Goal: Task Accomplishment & Management: Use online tool/utility

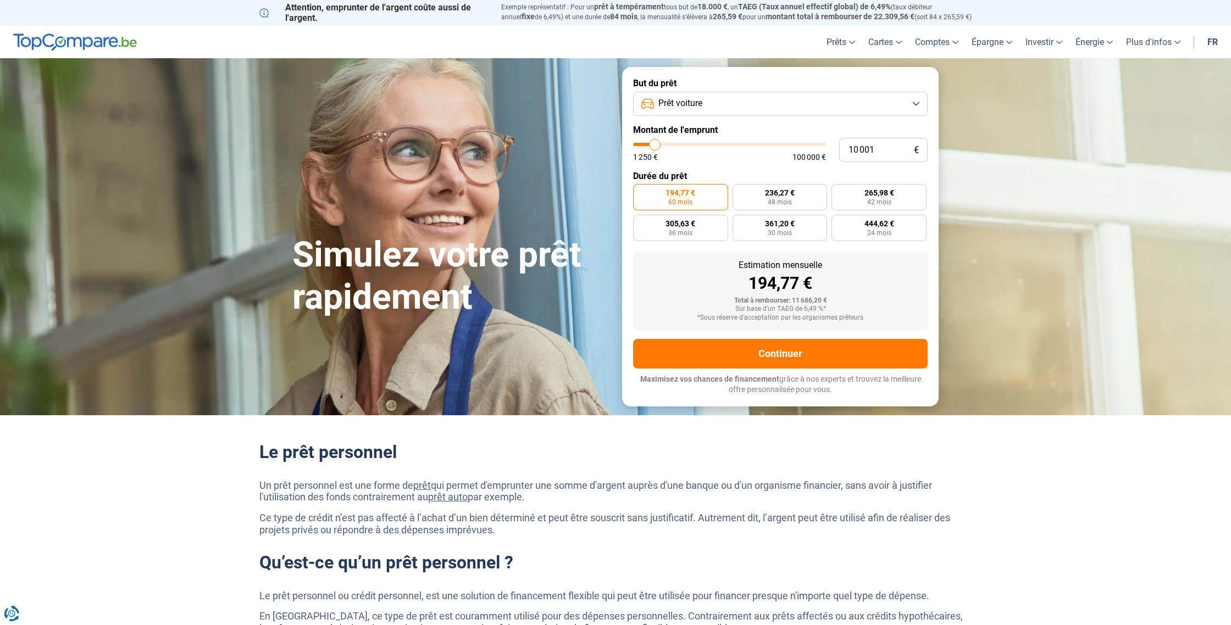
type input "10 250"
type input "10250"
type input "10 750"
type input "10750"
type input "11 750"
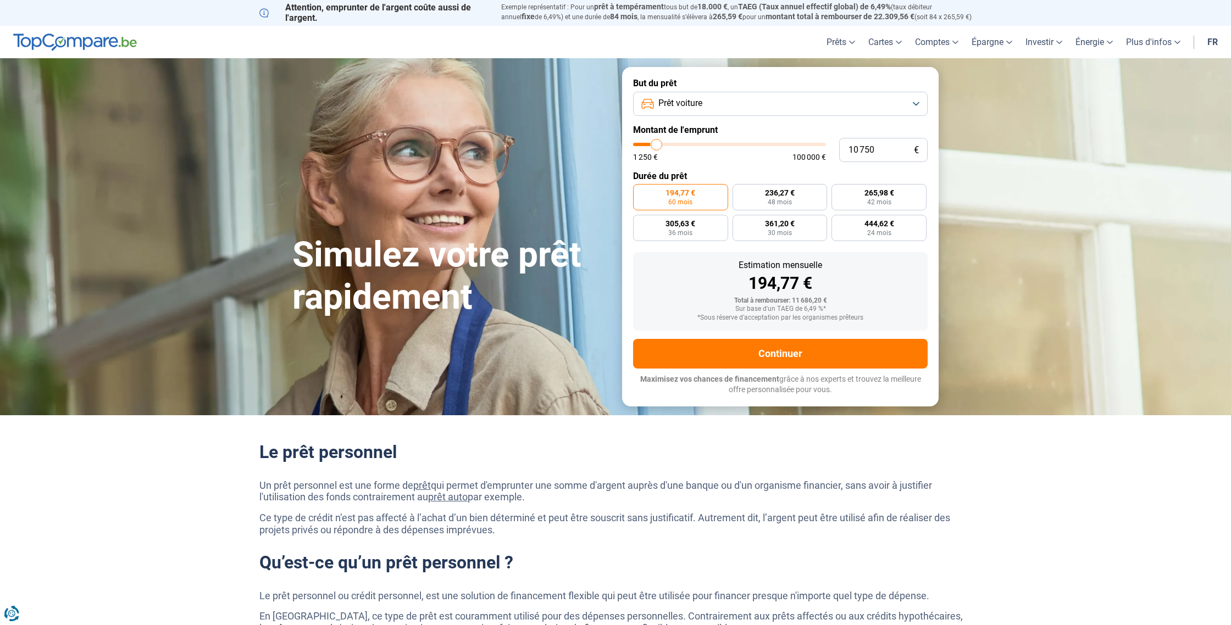
type input "11750"
type input "12 750"
type input "12750"
type input "14 500"
type input "14500"
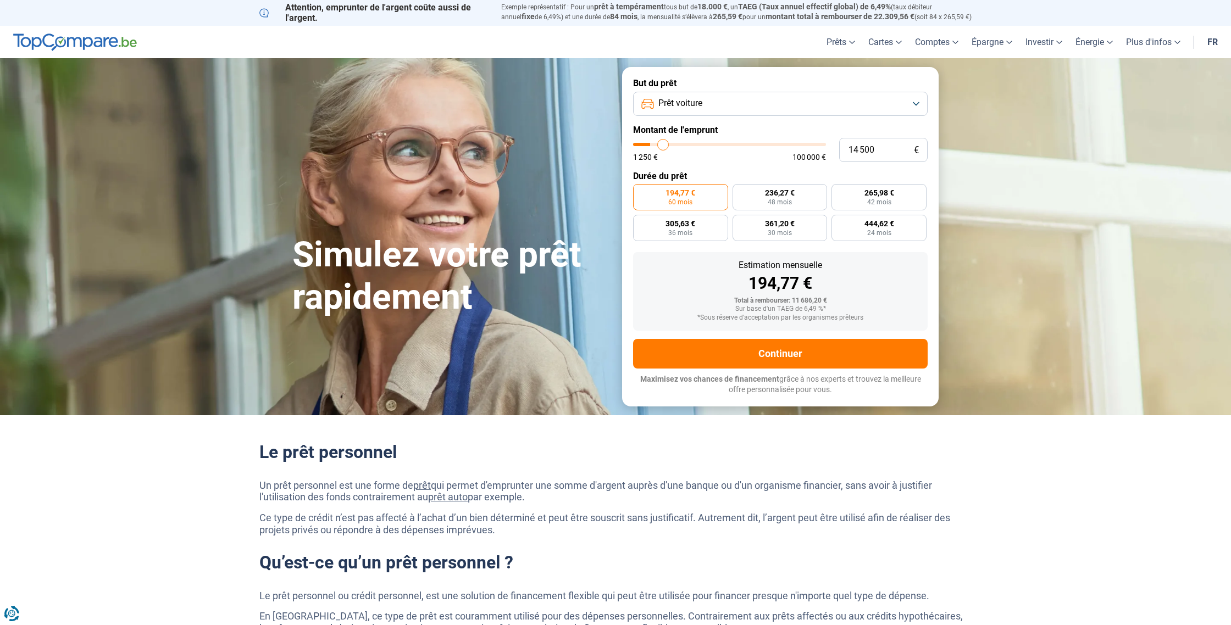
type input "15 500"
type input "15500"
type input "16 250"
type input "16250"
type input "17 500"
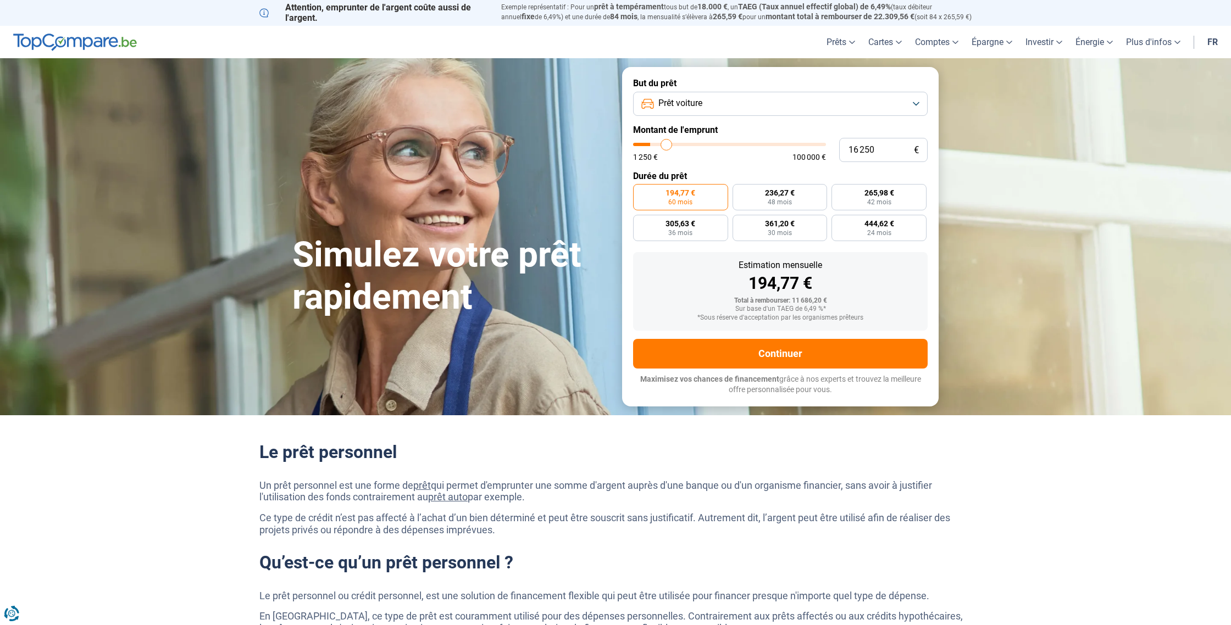
type input "17500"
type input "18 250"
type input "18250"
type input "20 000"
type input "20000"
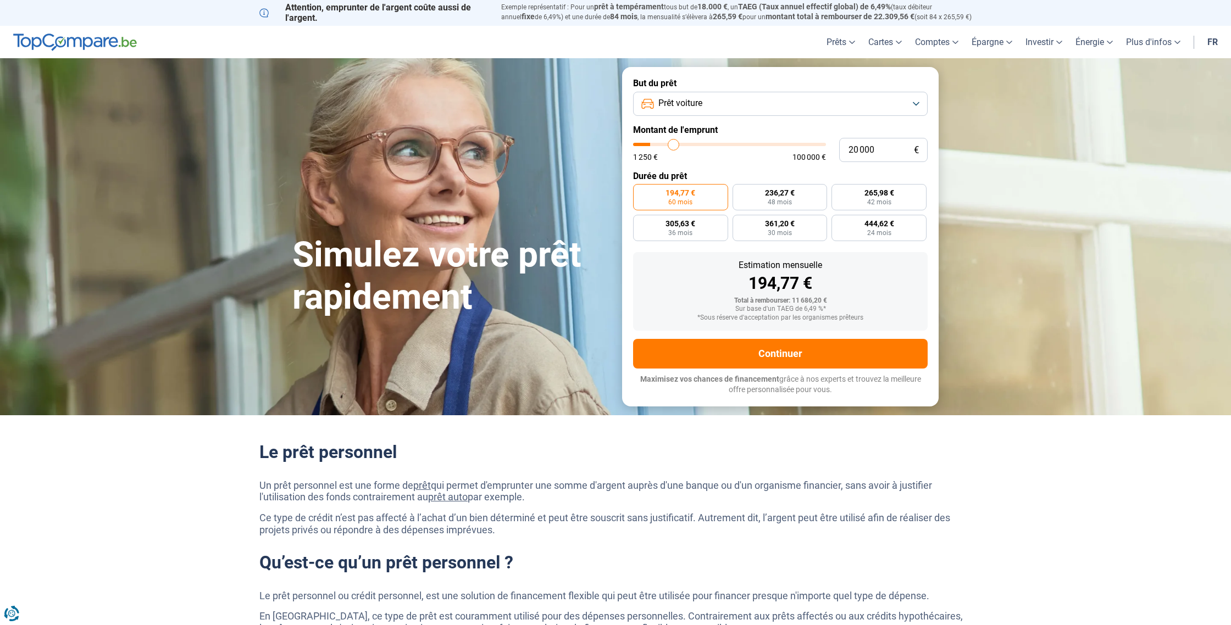
type input "21 250"
type input "21250"
type input "23 750"
type input "23750"
type input "26 000"
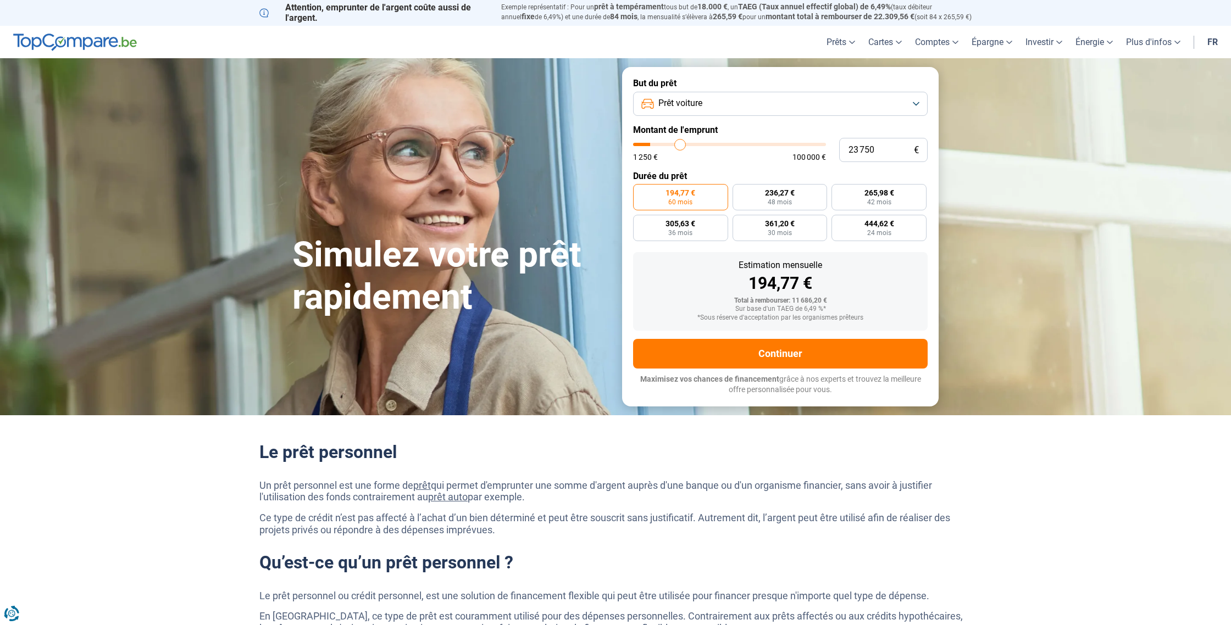
type input "26000"
type input "28 500"
type input "28500"
type input "30 000"
type input "30000"
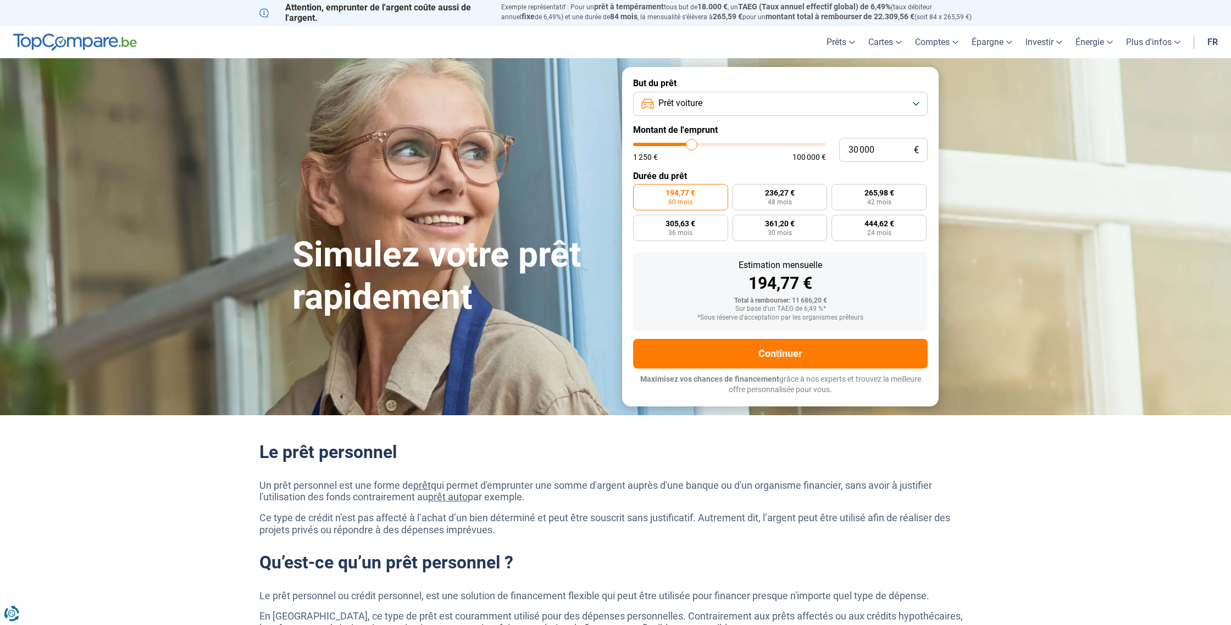
type input "32 000"
type input "32000"
type input "33 750"
type input "33750"
type input "36 250"
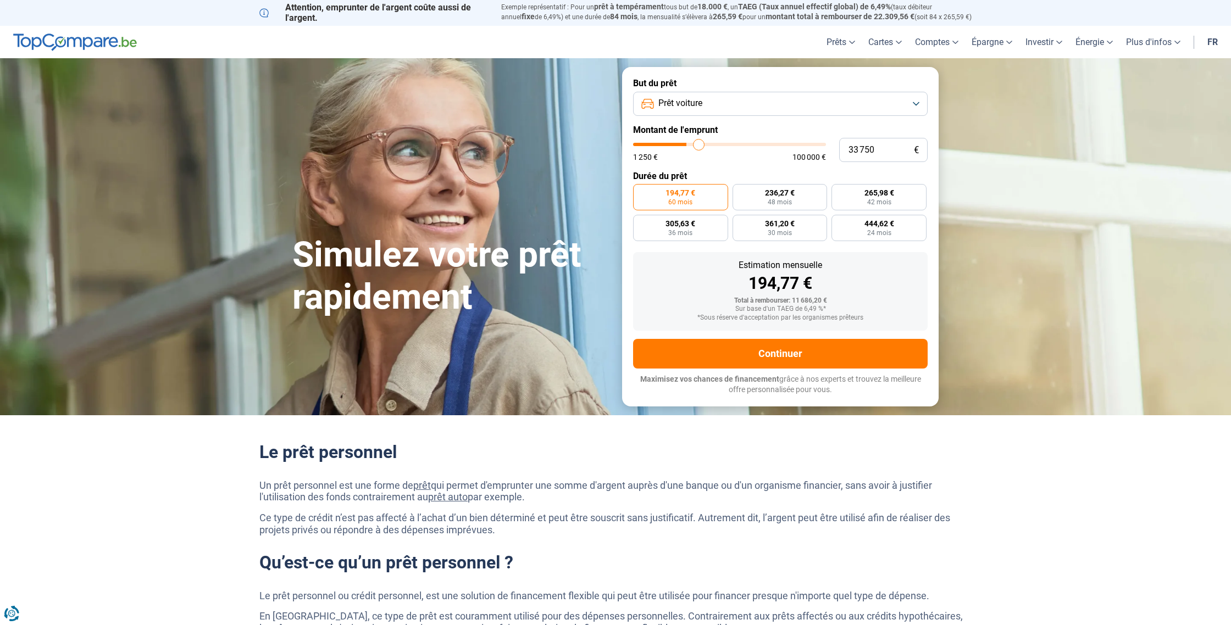
type input "36250"
type input "38 250"
type input "38250"
type input "40 000"
type input "40000"
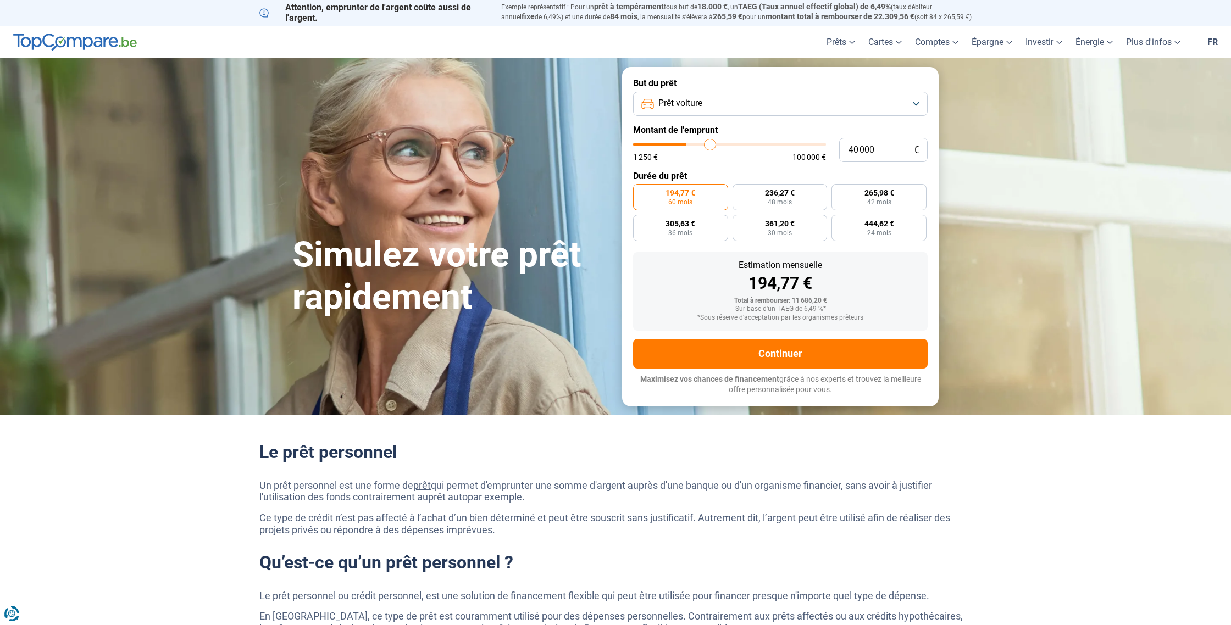
type input "41 500"
type input "41500"
type input "42 750"
type input "42750"
type input "44 000"
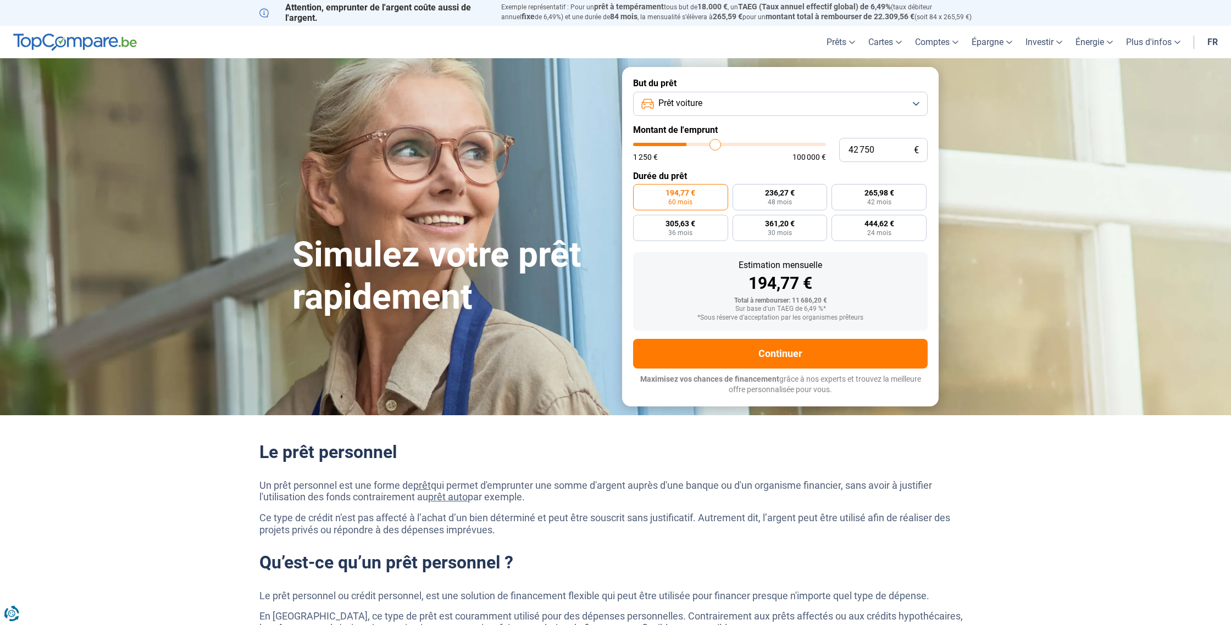
type input "44000"
type input "46 000"
type input "46000"
type input "48 000"
type input "48000"
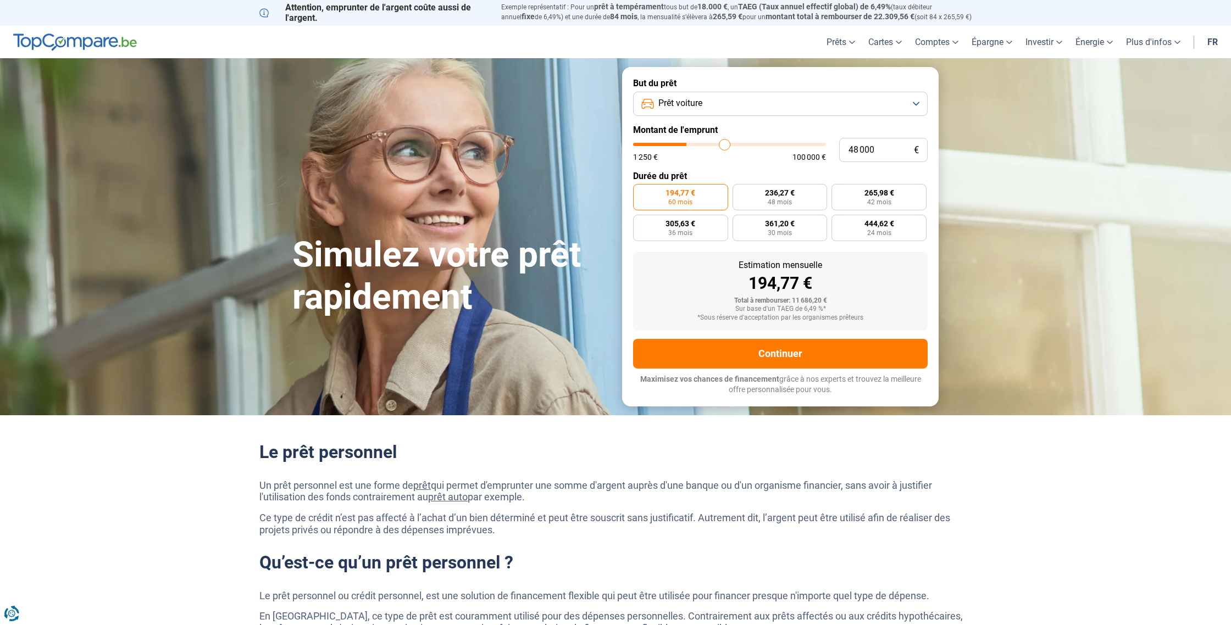
type input "49 750"
type input "49750"
type input "51 000"
type input "51000"
type input "50 500"
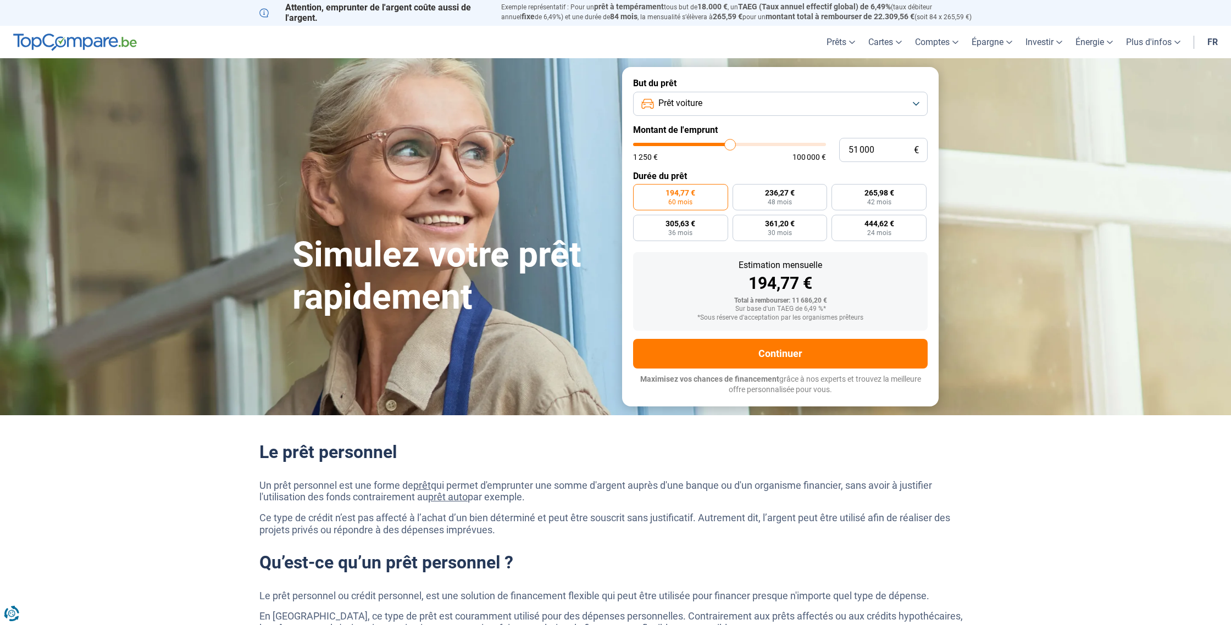
type input "50500"
type input "49 500"
type input "49500"
type input "48 500"
type input "48500"
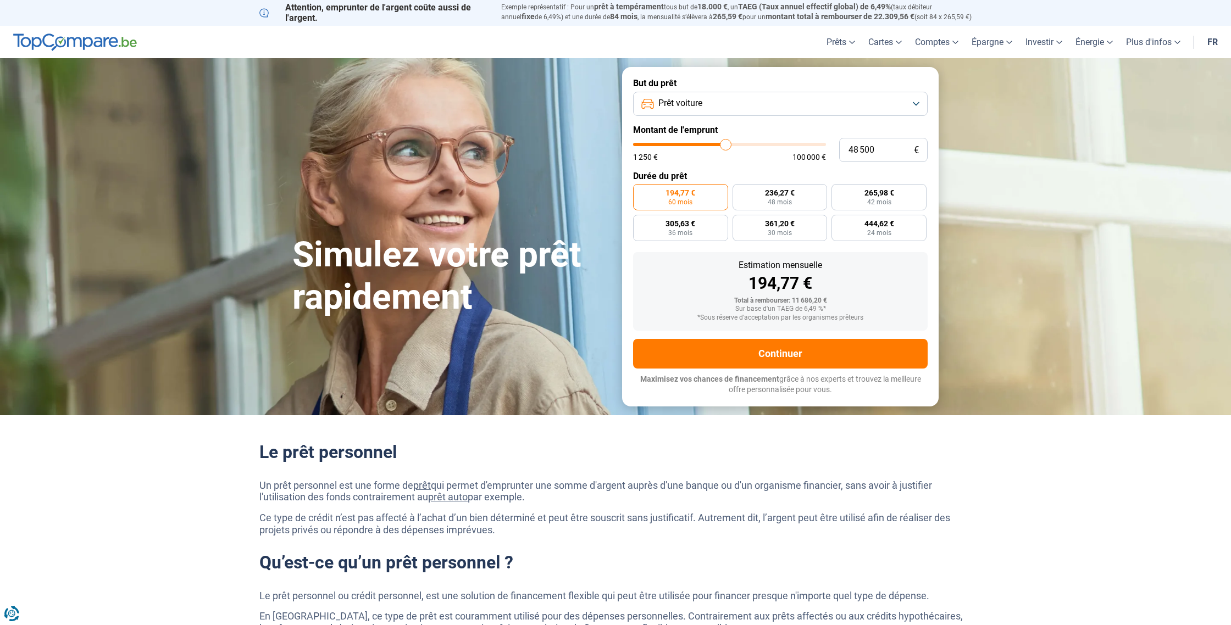
type input "47 250"
type input "47250"
type input "46 250"
type input "46250"
type input "45 500"
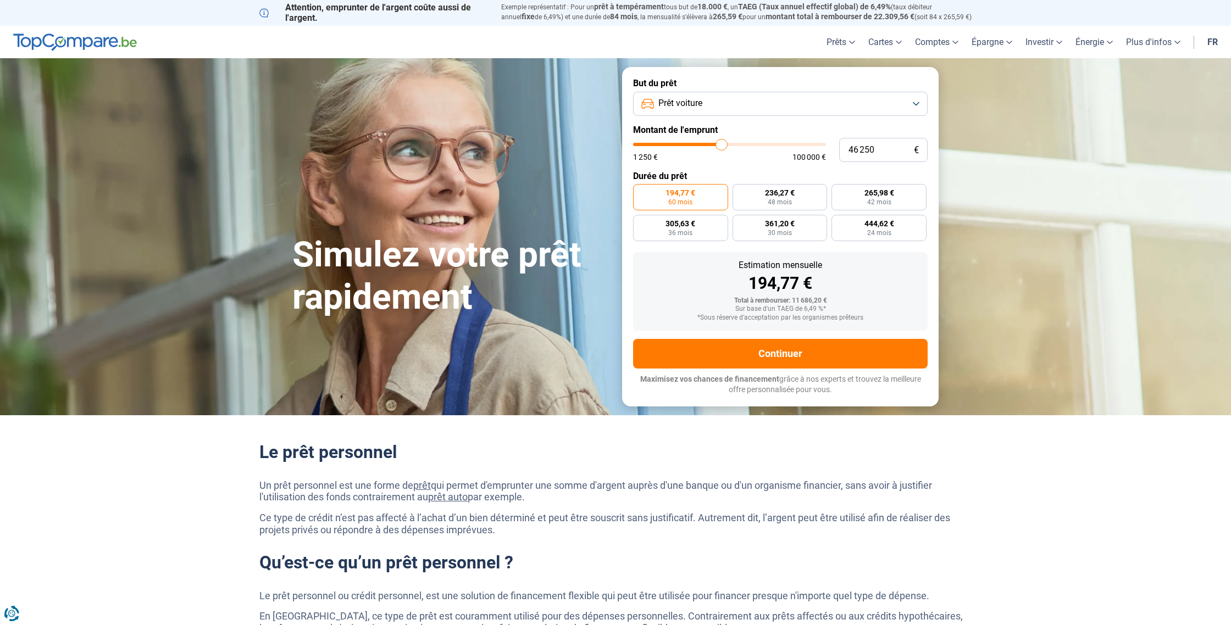
type input "45500"
type input "45 250"
type input "45250"
type input "45 000"
type input "45000"
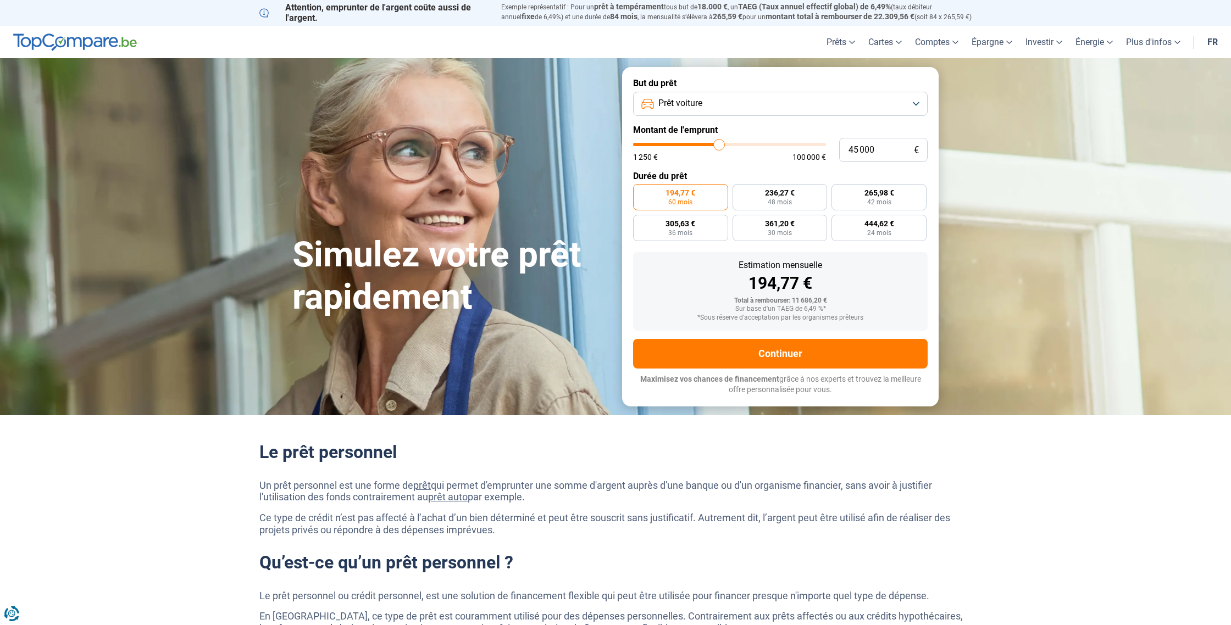
type input "44 750"
type input "44750"
type input "44 000"
type input "44000"
type input "43 500"
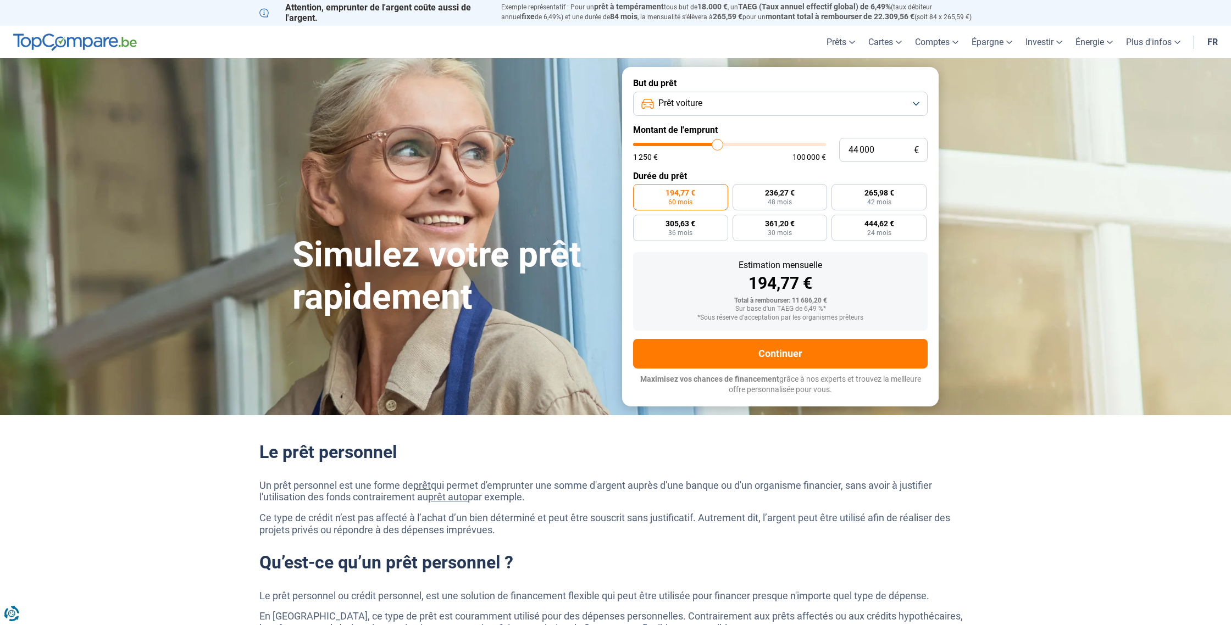
type input "43500"
type input "43 000"
type input "43000"
type input "42 750"
type input "42750"
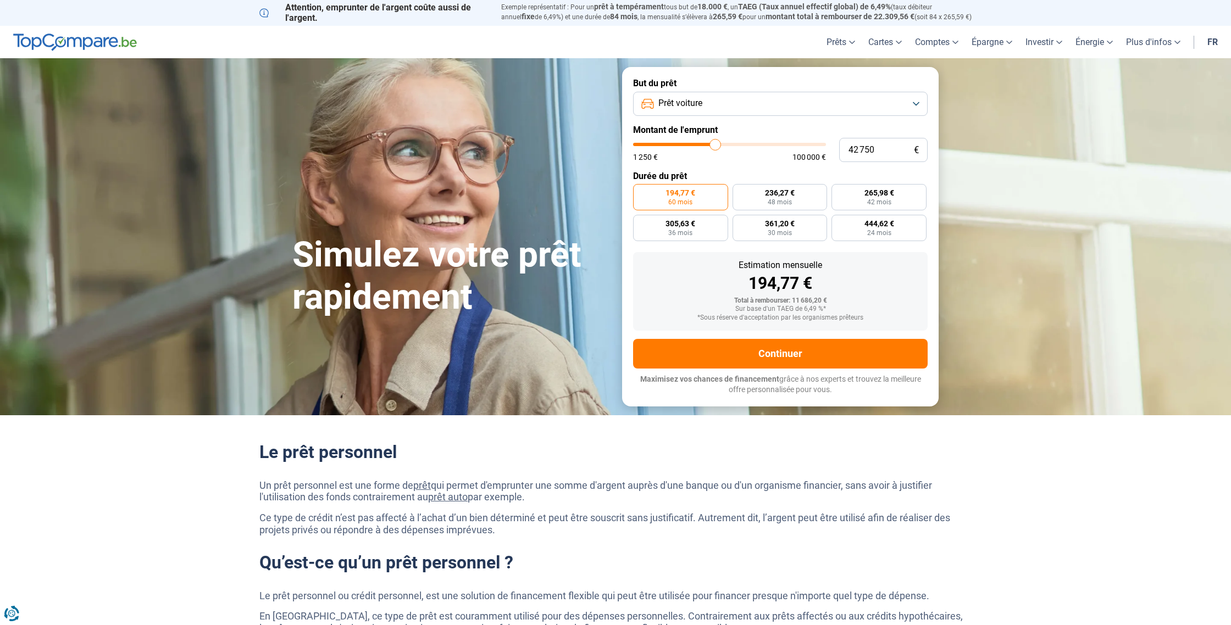
type input "42 500"
type input "42500"
type input "42 000"
type input "42000"
type input "41 250"
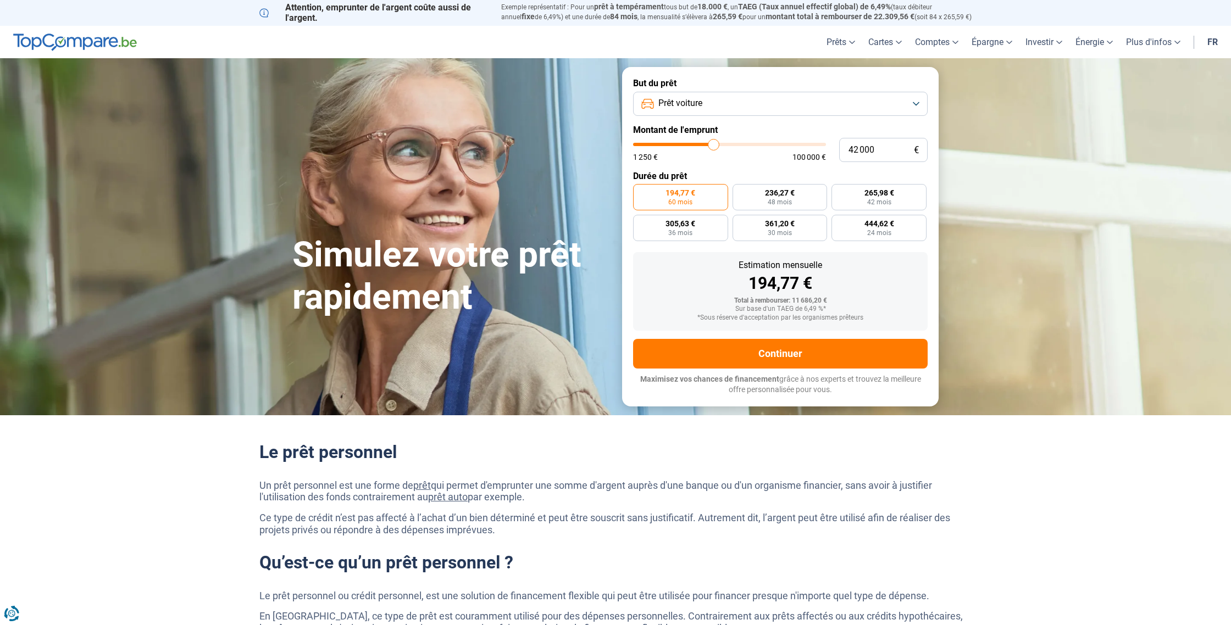
type input "41250"
type input "40 750"
type input "40750"
type input "40 500"
type input "40500"
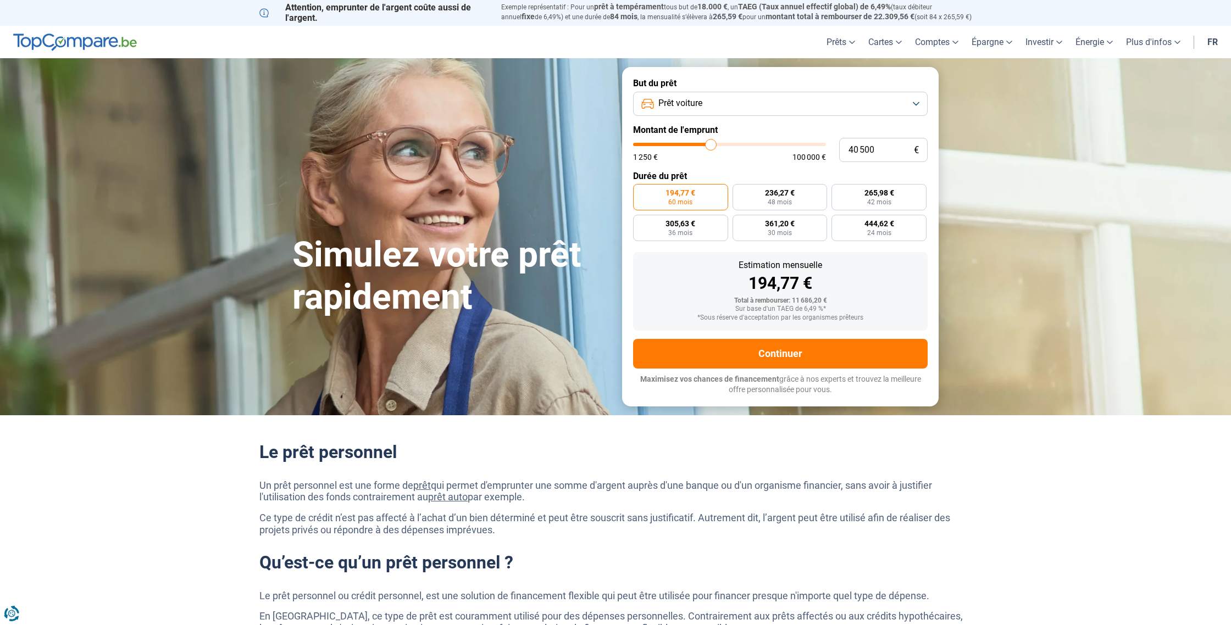
type input "40 000"
type input "40000"
type input "39 250"
type input "39250"
type input "38 750"
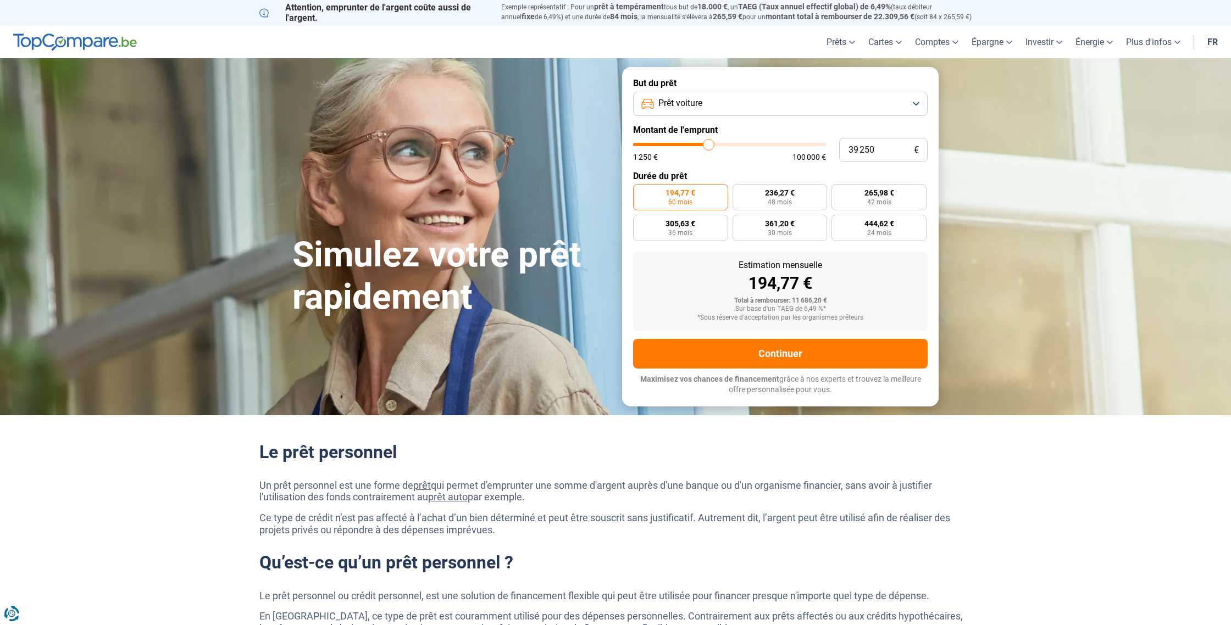
type input "38750"
type input "38 500"
type input "38500"
type input "38 250"
type input "38250"
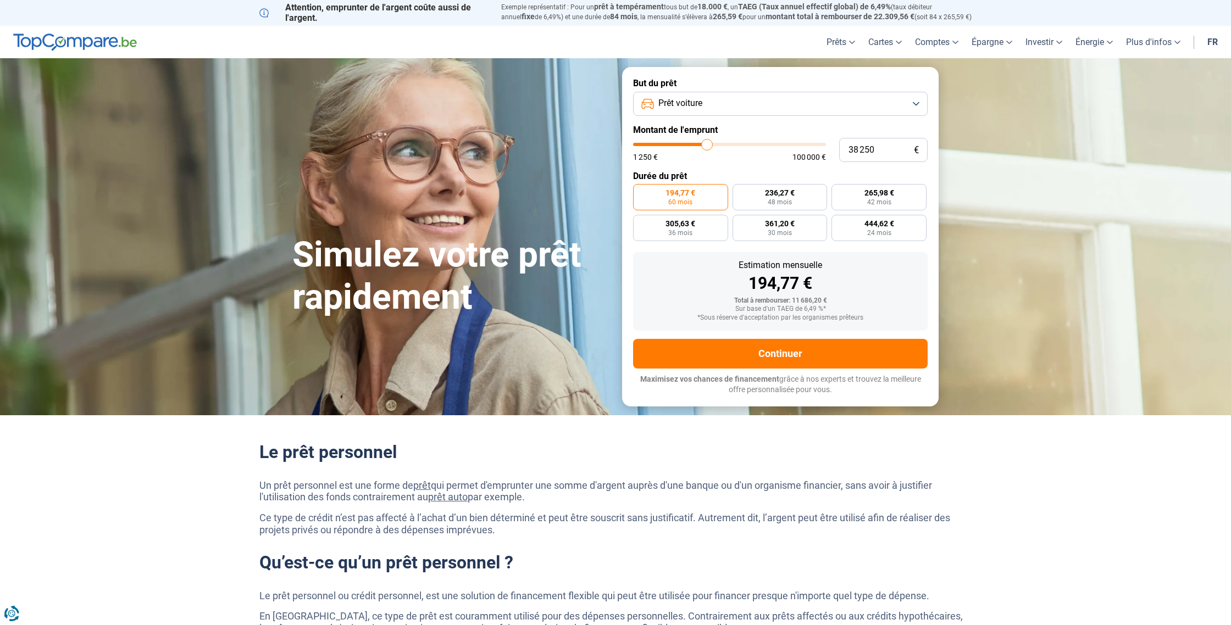
type input "38 000"
type input "38000"
type input "37 750"
type input "37750"
type input "37 500"
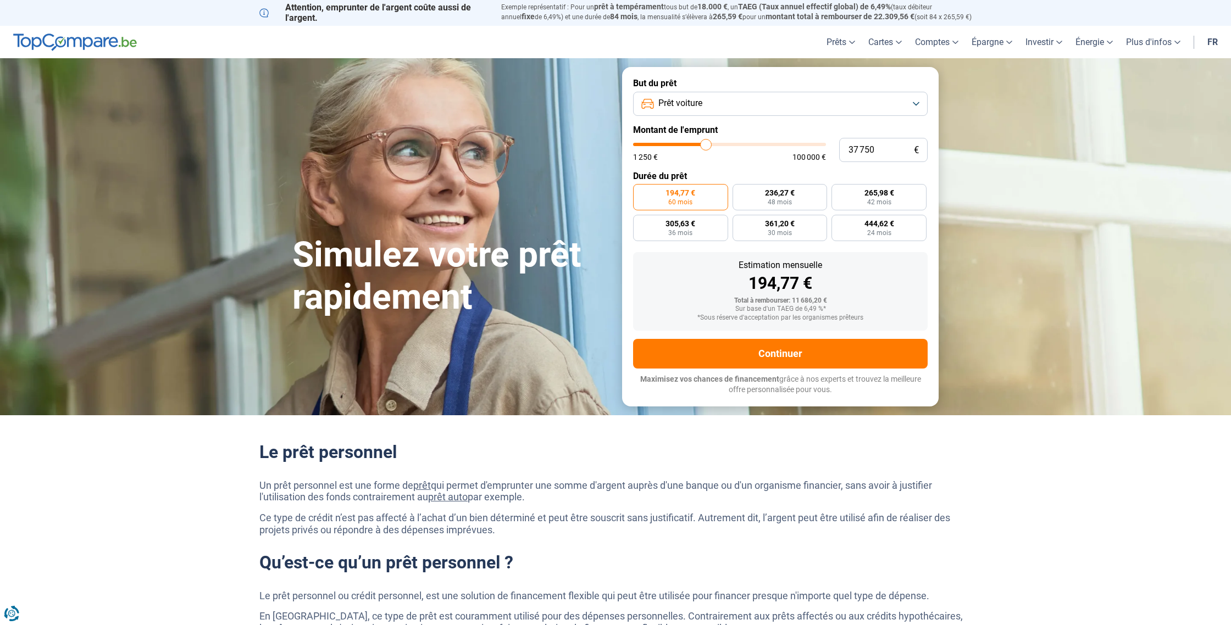
type input "37500"
type input "37 250"
type input "37250"
type input "37 000"
type input "37000"
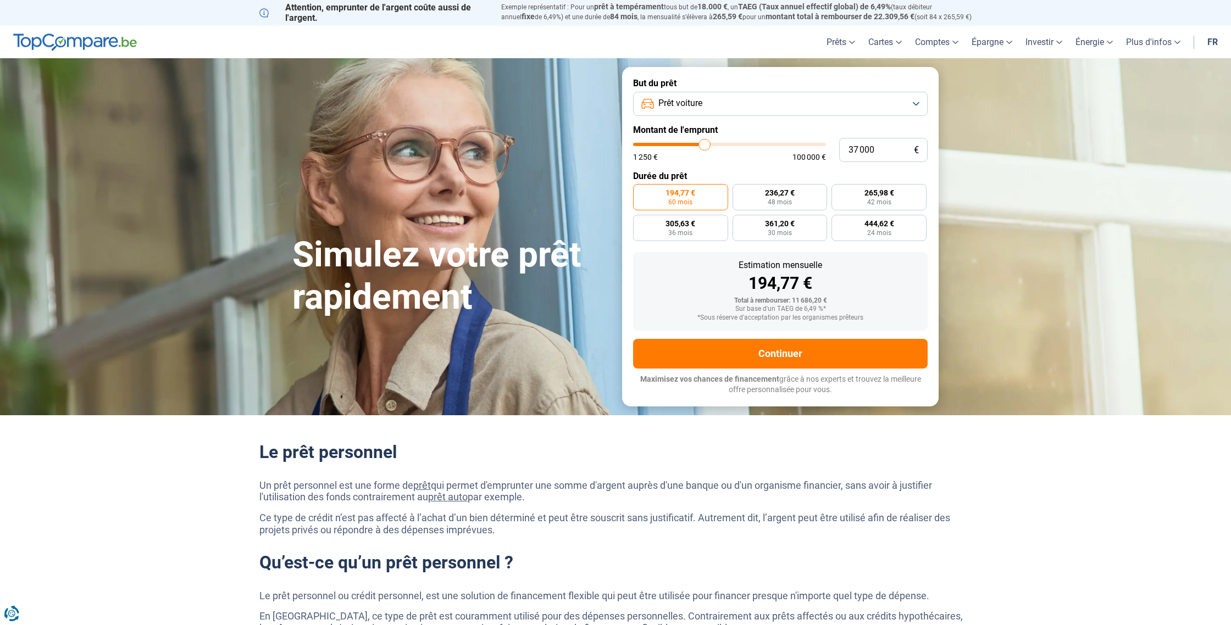
type input "36 750"
type input "36750"
type input "36 250"
type input "36250"
type input "36 000"
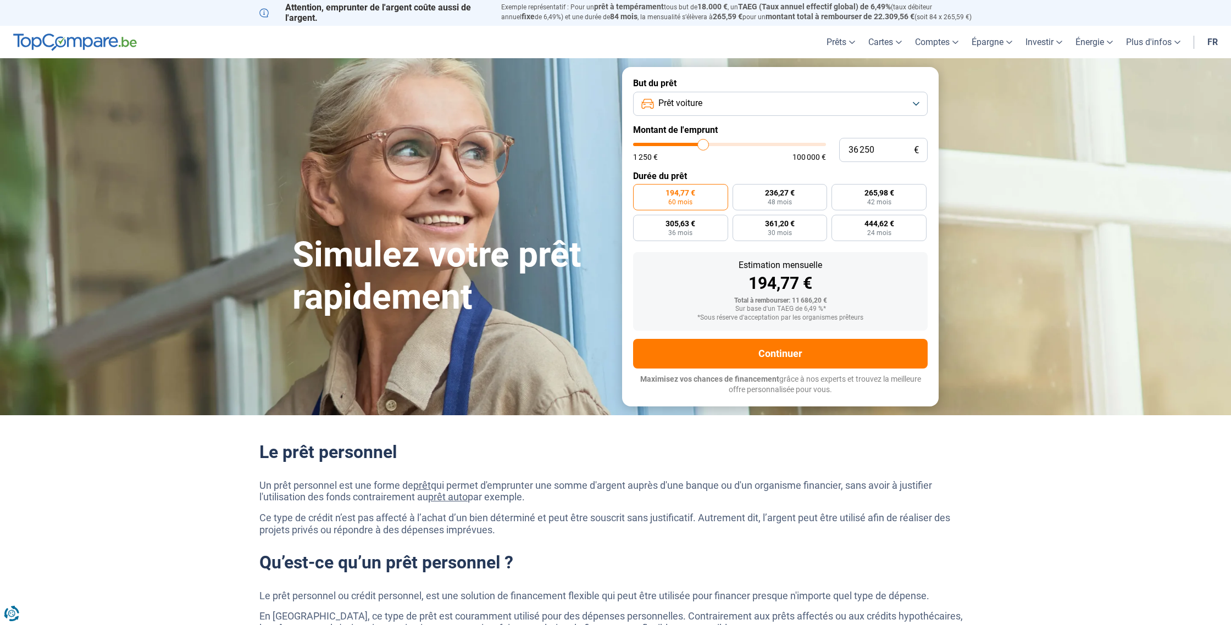
type input "36000"
type input "35 750"
type input "35750"
type input "35 500"
type input "35500"
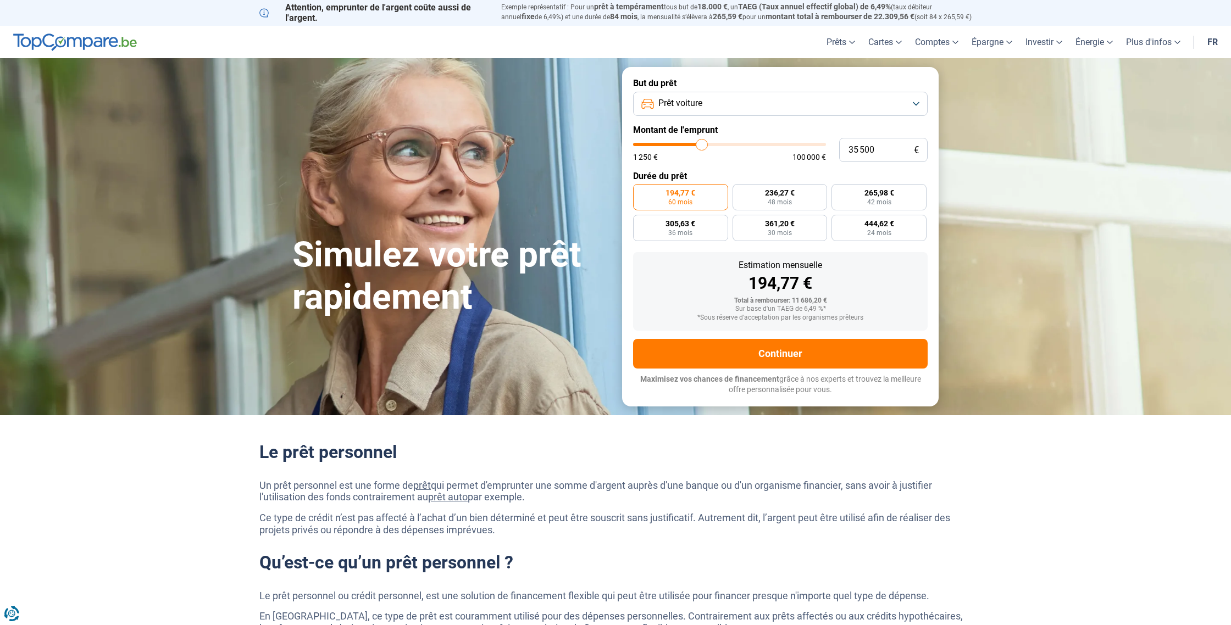
type input "35 250"
type input "35250"
type input "35 000"
type input "35000"
type input "34 750"
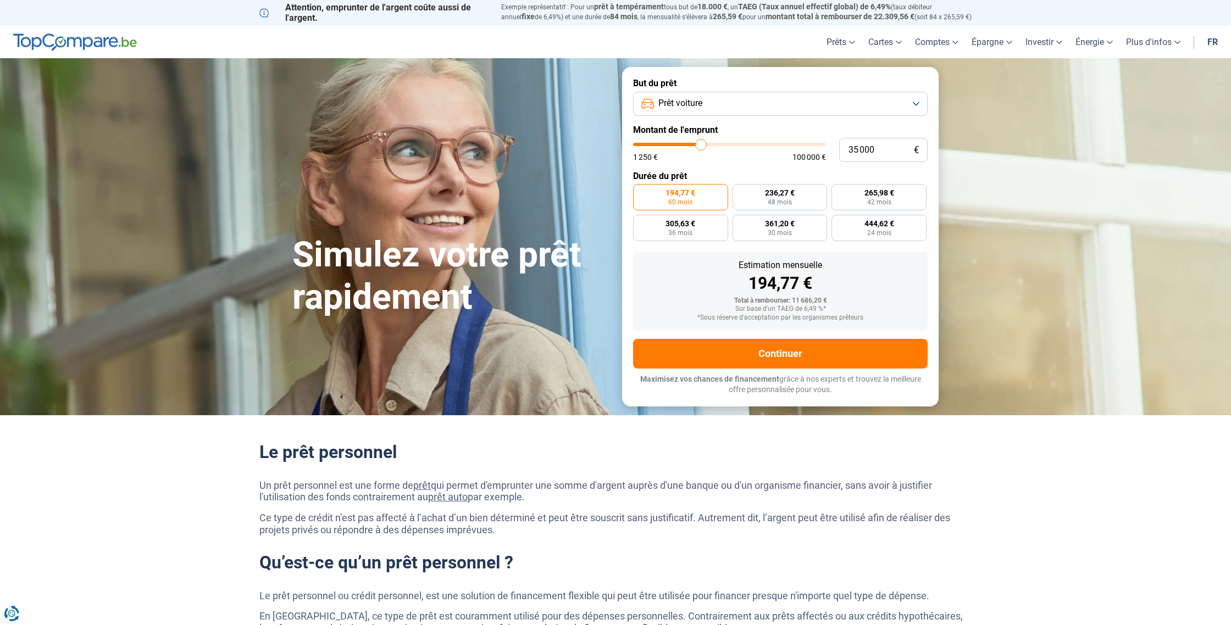
type input "34750"
type input "34 500"
type input "34500"
type input "34 250"
type input "34250"
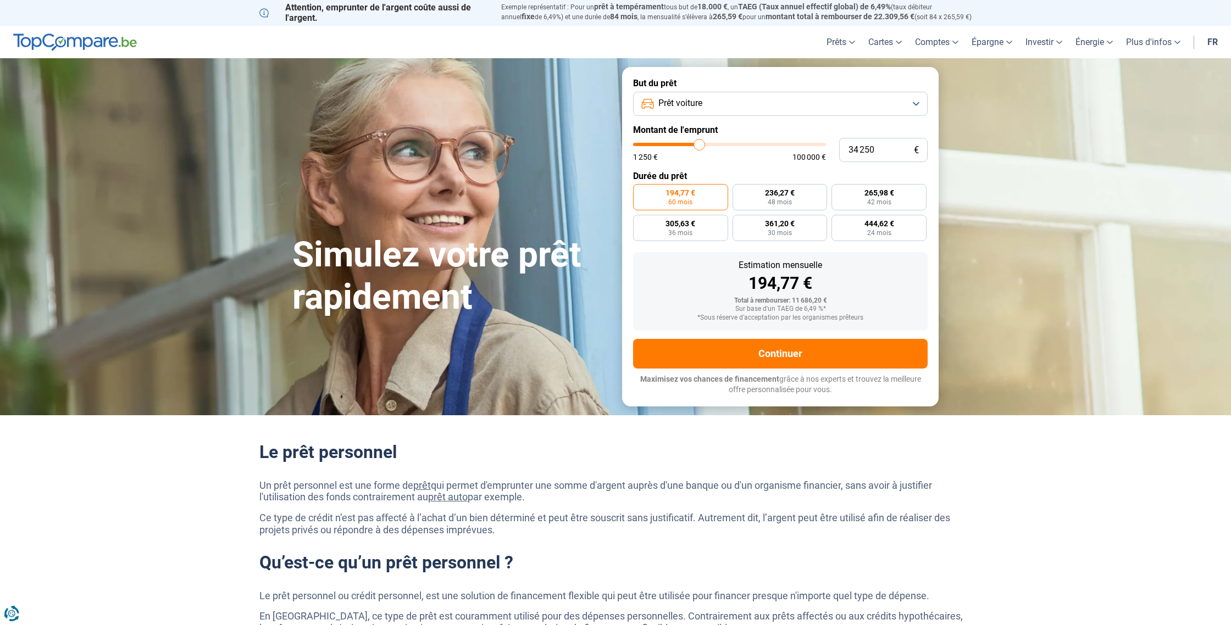
type input "34 000"
type input "34000"
type input "33 750"
type input "33750"
type input "33 500"
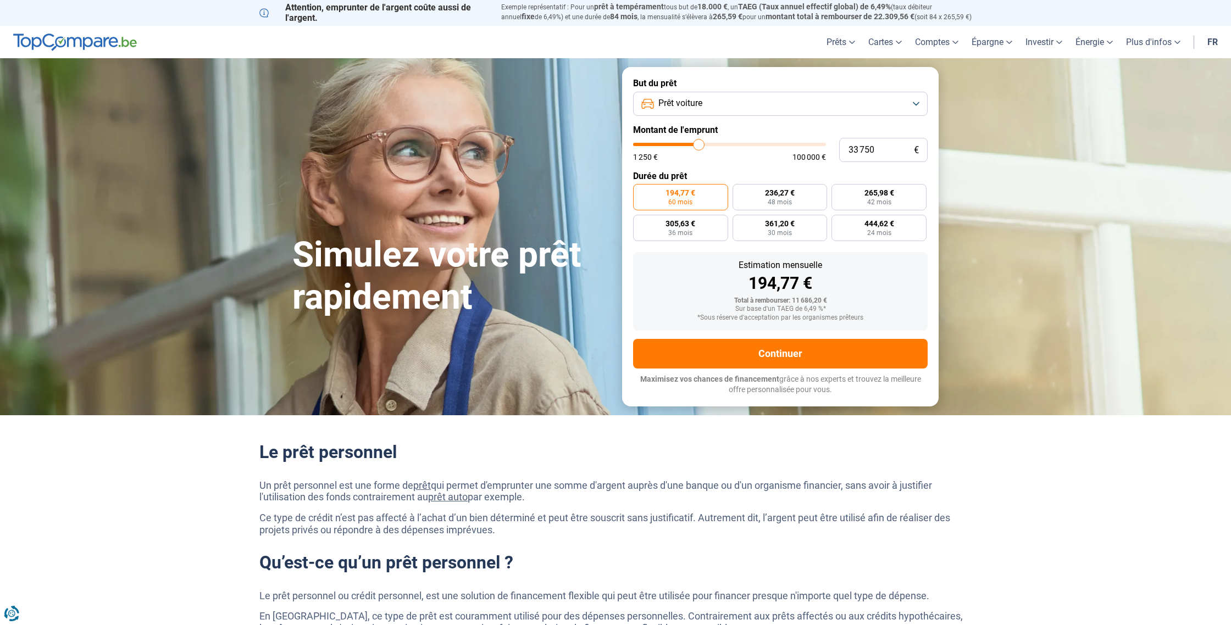
type input "33500"
type input "33 250"
type input "33250"
type input "33 000"
type input "33000"
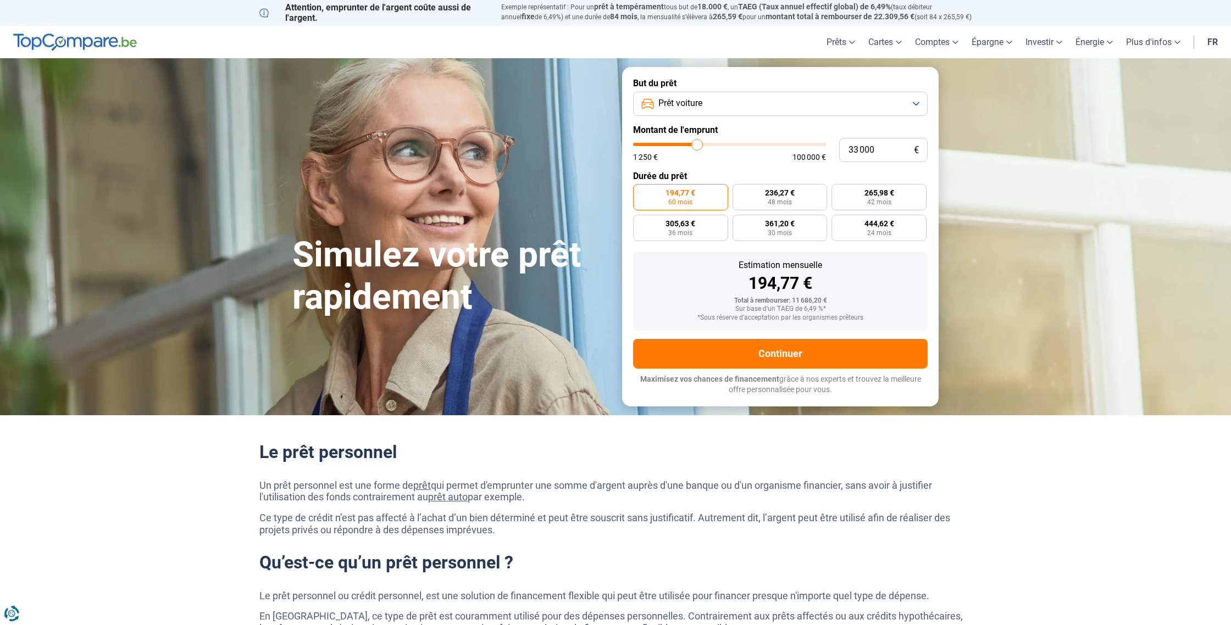
type input "32 750"
type input "32750"
type input "32 500"
type input "32500"
type input "32 250"
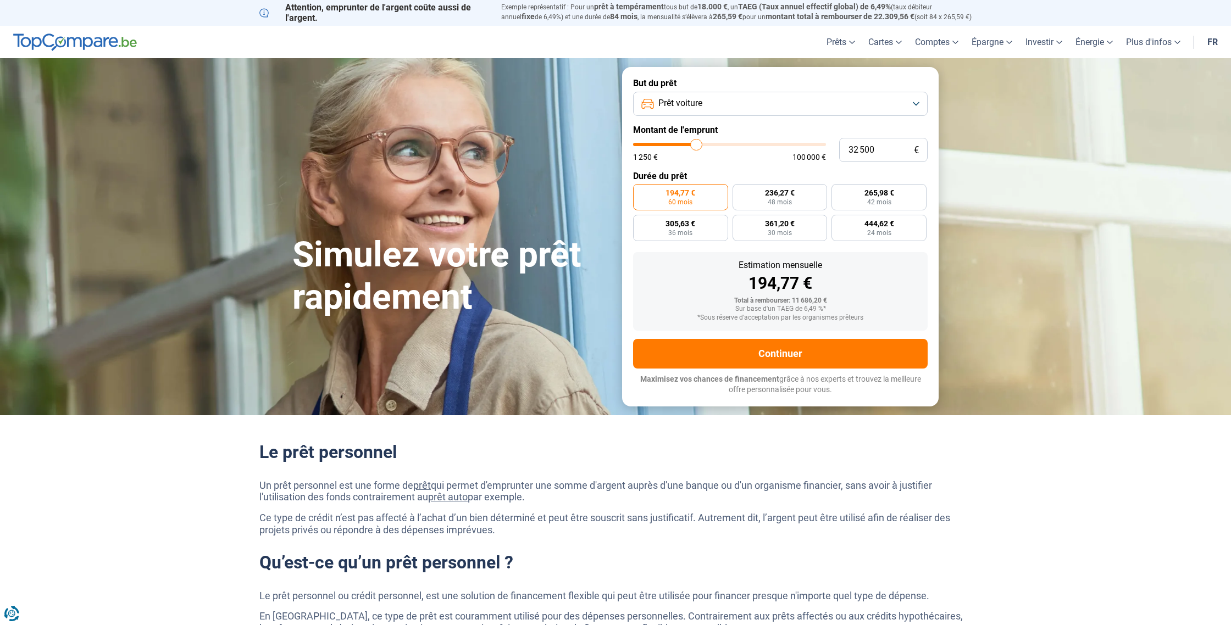
type input "32250"
type input "32 000"
type input "32000"
type input "31 750"
type input "31750"
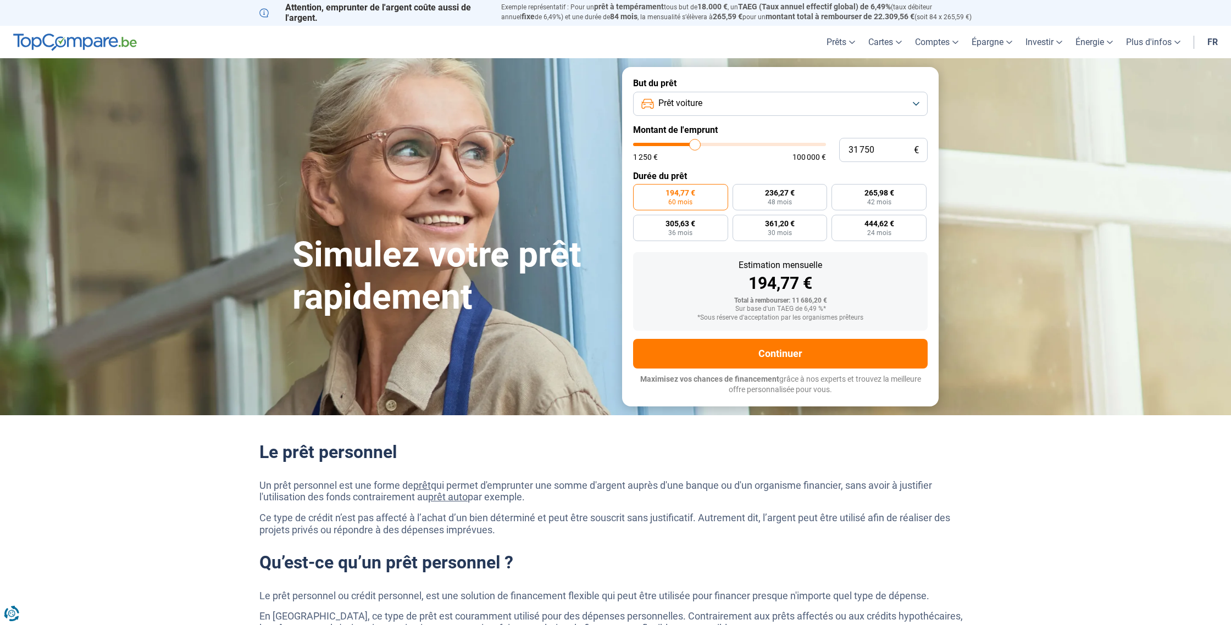
type input "31 250"
type input "31250"
type input "31 000"
type input "31000"
type input "30 750"
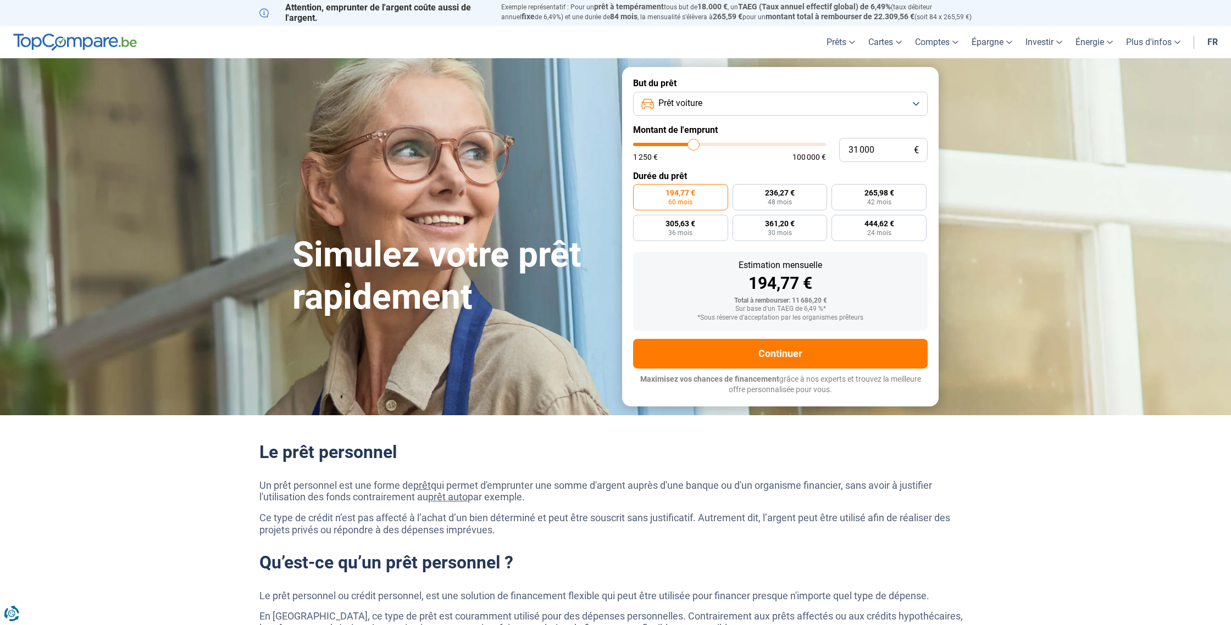
type input "30750"
type input "30 500"
type input "30500"
type input "30 250"
type input "30250"
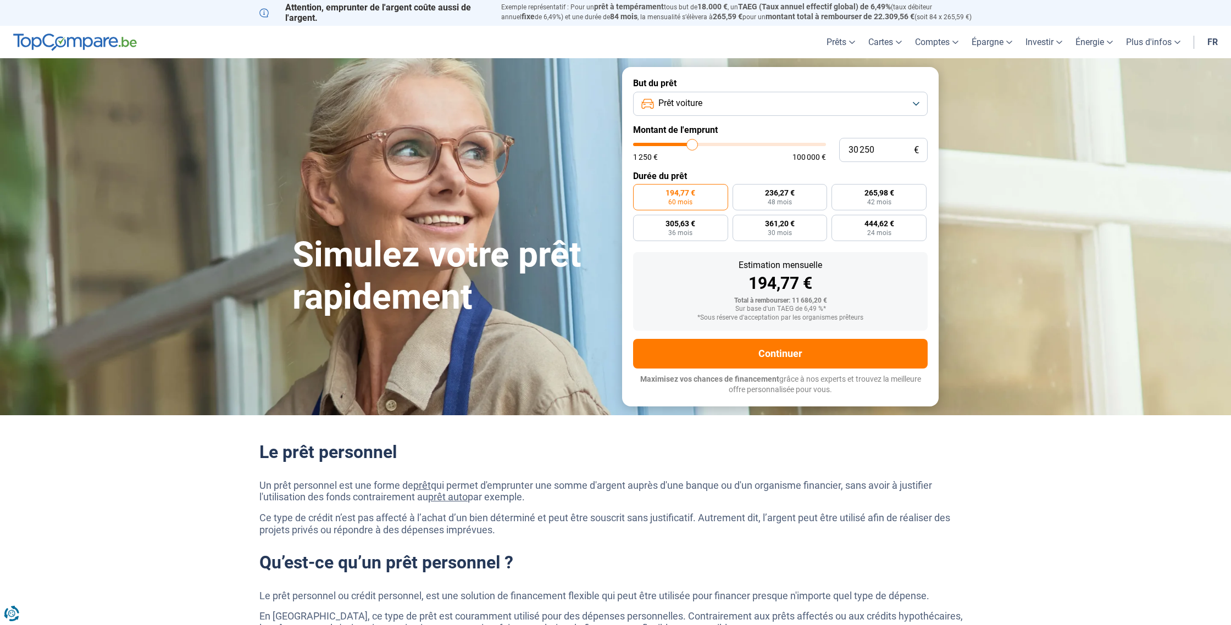
type input "30 000"
type input "30000"
type input "29 750"
drag, startPoint x: 655, startPoint y: 143, endPoint x: 691, endPoint y: 149, distance: 36.2
type input "29750"
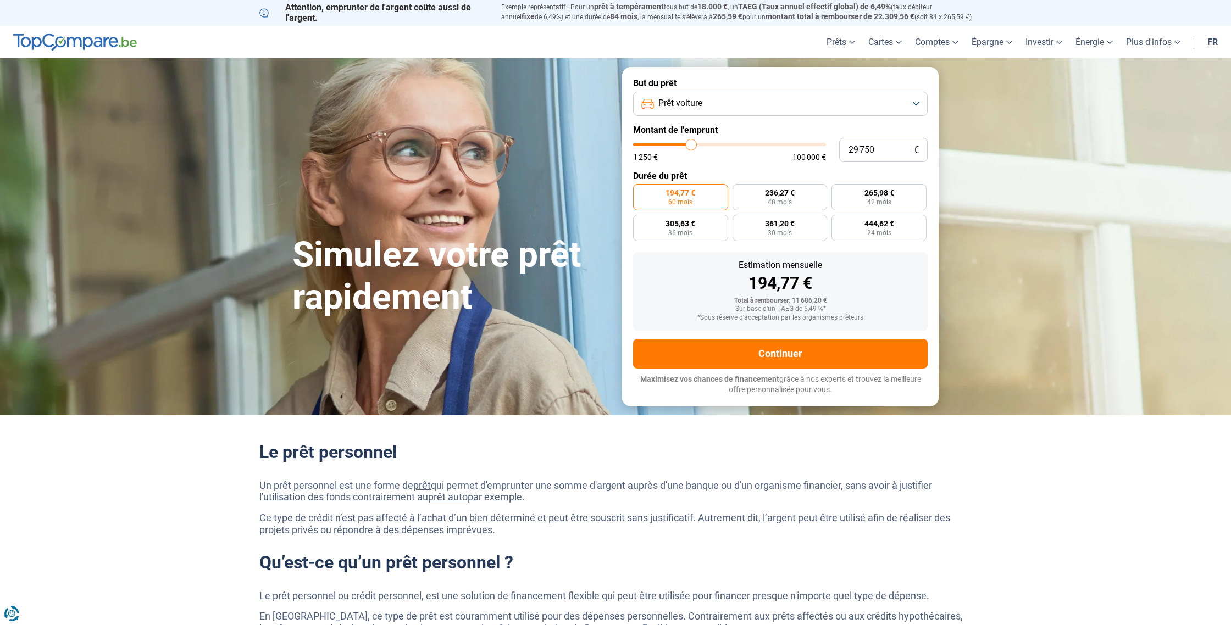
click at [691, 146] on input "range" at bounding box center [729, 144] width 193 height 3
radio input "false"
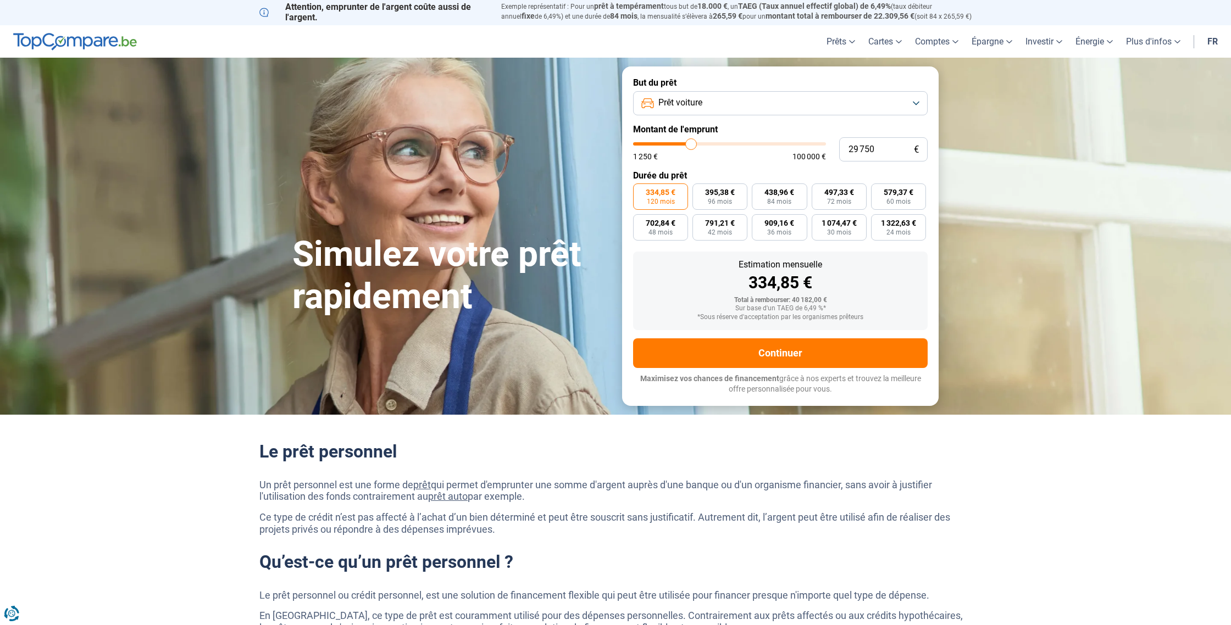
type input "32 750"
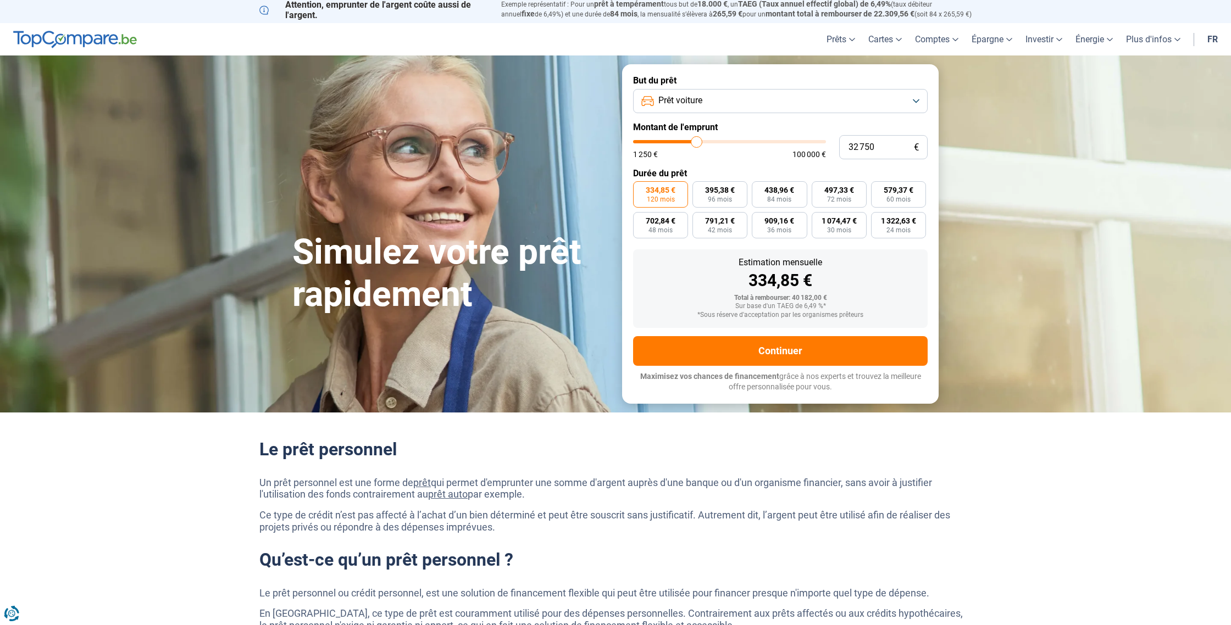
type input "32750"
click at [697, 143] on input "range" at bounding box center [729, 141] width 193 height 3
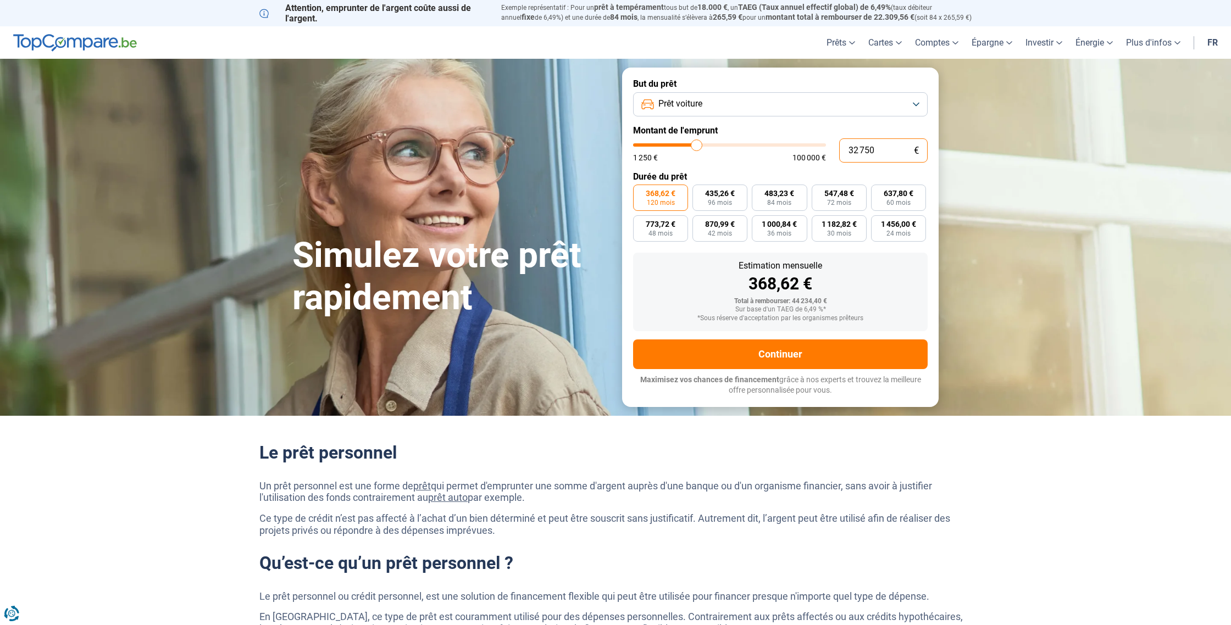
scroll to position [2, 0]
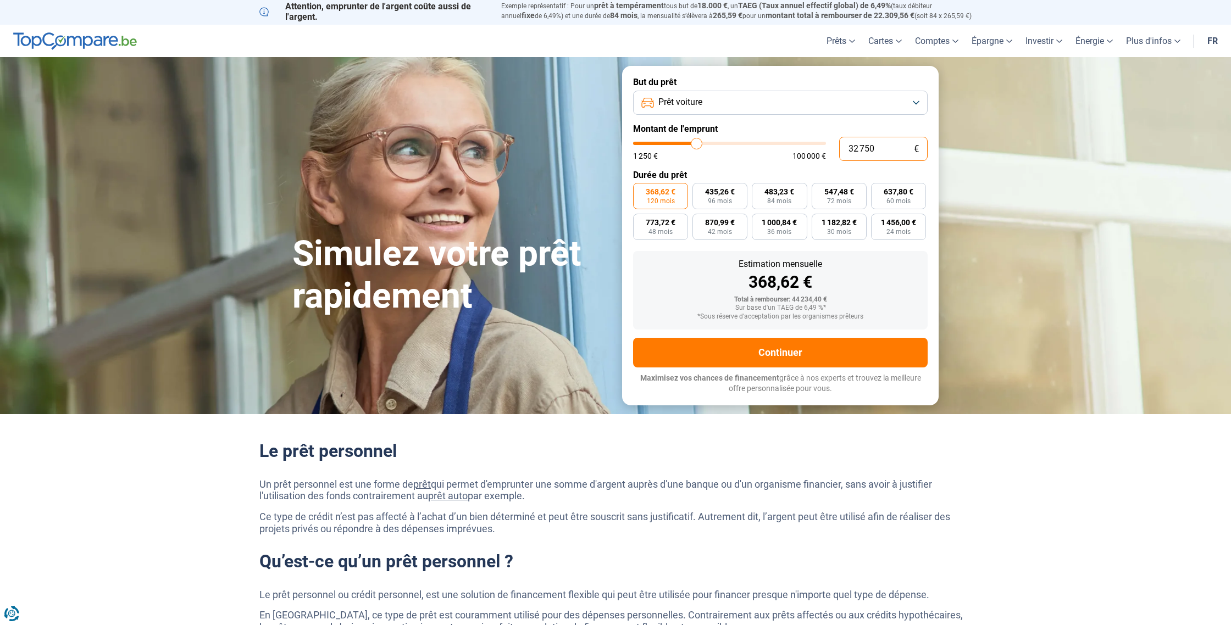
drag, startPoint x: 885, startPoint y: 153, endPoint x: 737, endPoint y: 149, distance: 148.4
click at [737, 149] on div "32 750 € 1 250 € 100 000 €" at bounding box center [780, 149] width 294 height 24
type input "2"
type input "1250"
type input "29"
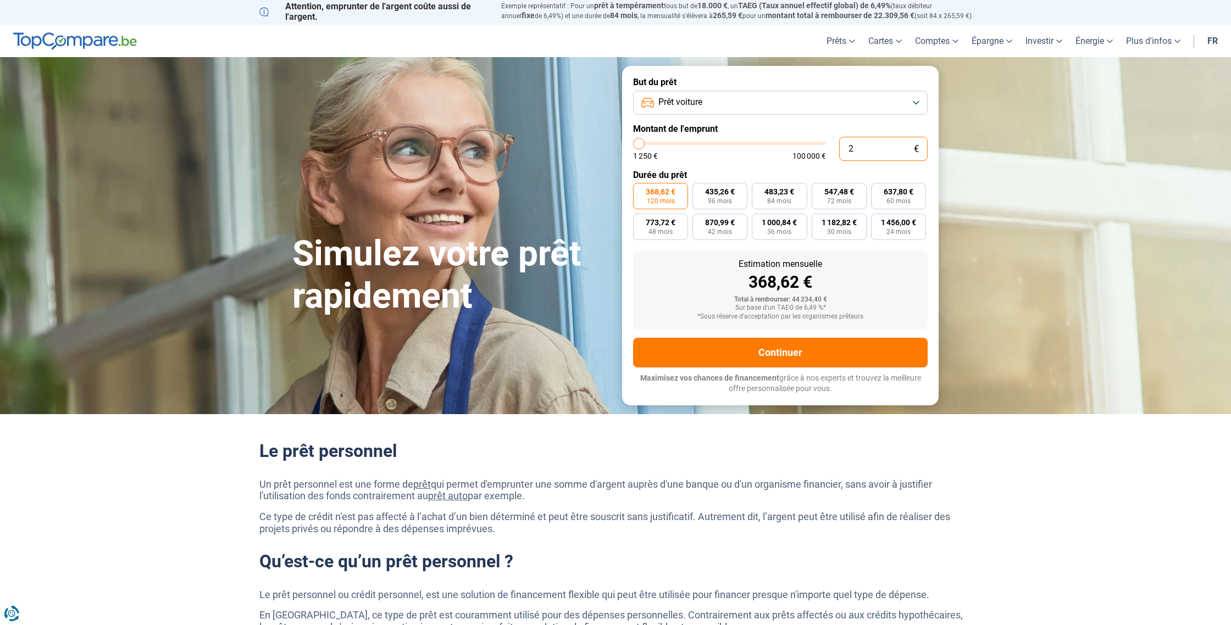
type input "1250"
type input "299"
type input "1250"
type input "2 998"
type input "3000"
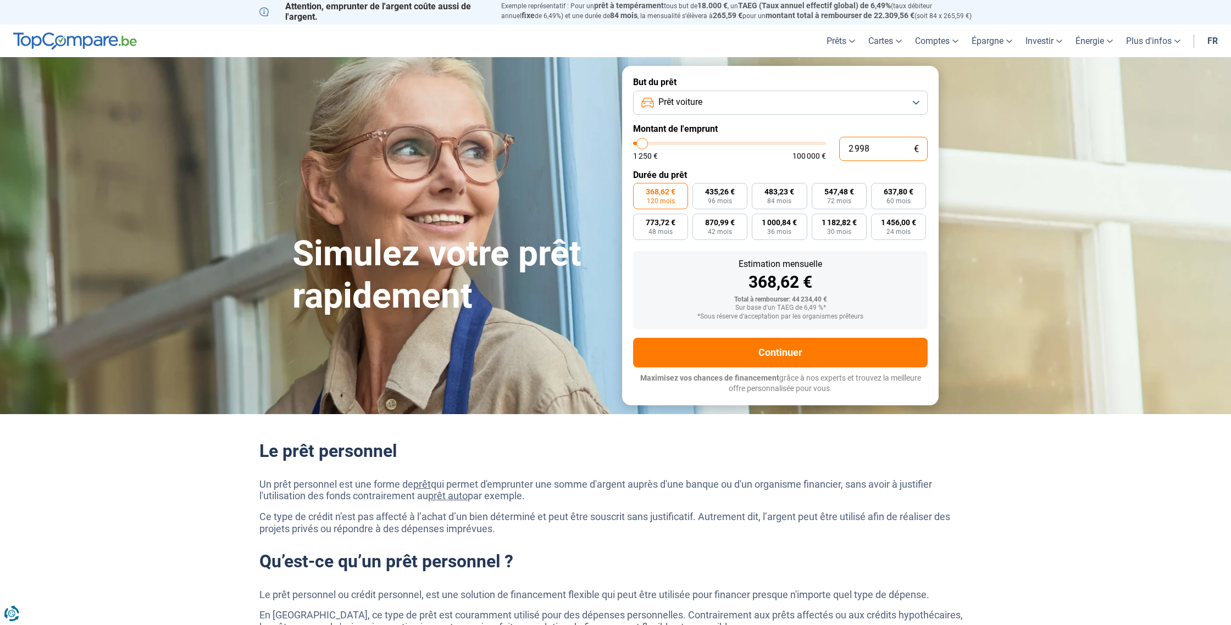
radio input "true"
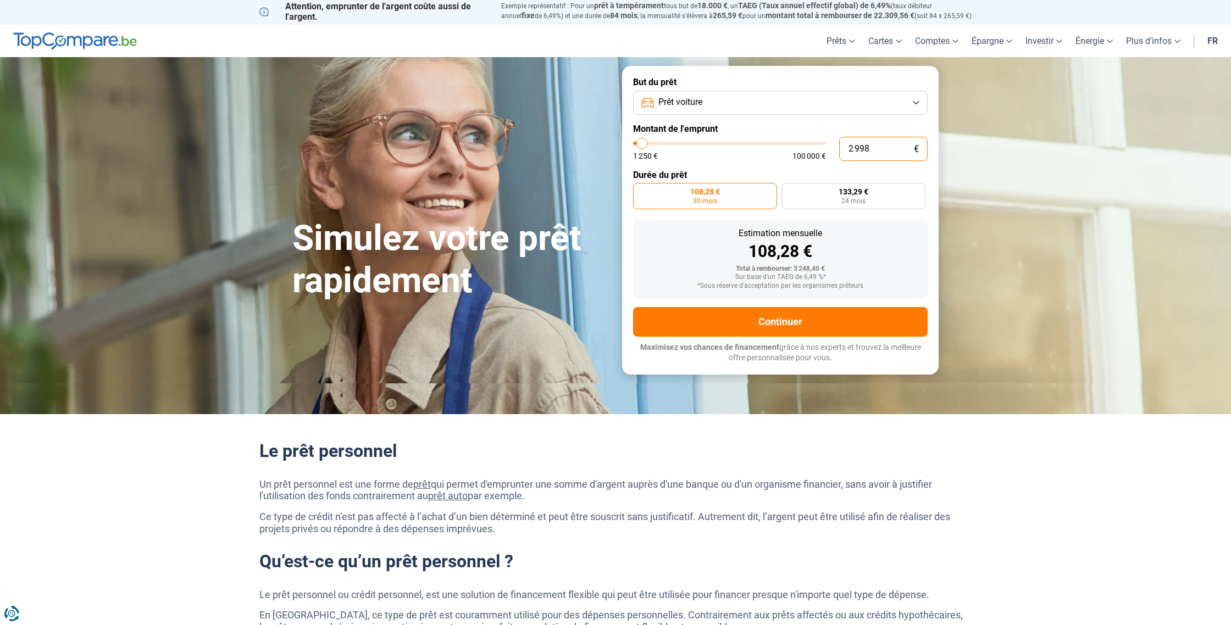
scroll to position [0, 0]
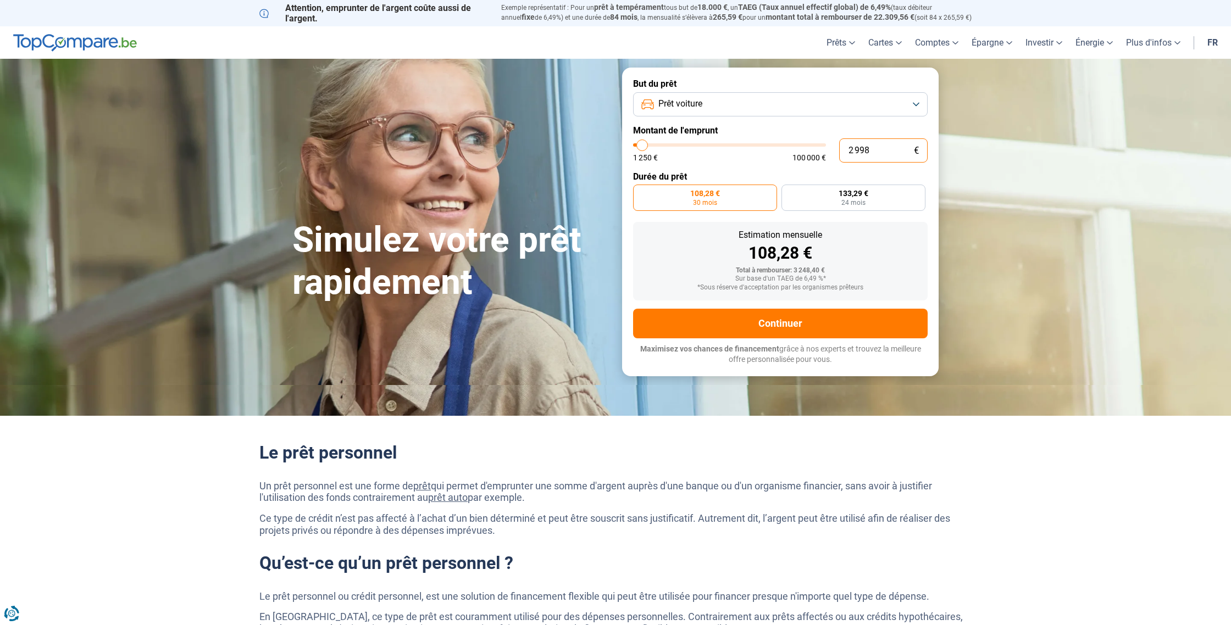
type input "29 984"
type input "30000"
radio input "false"
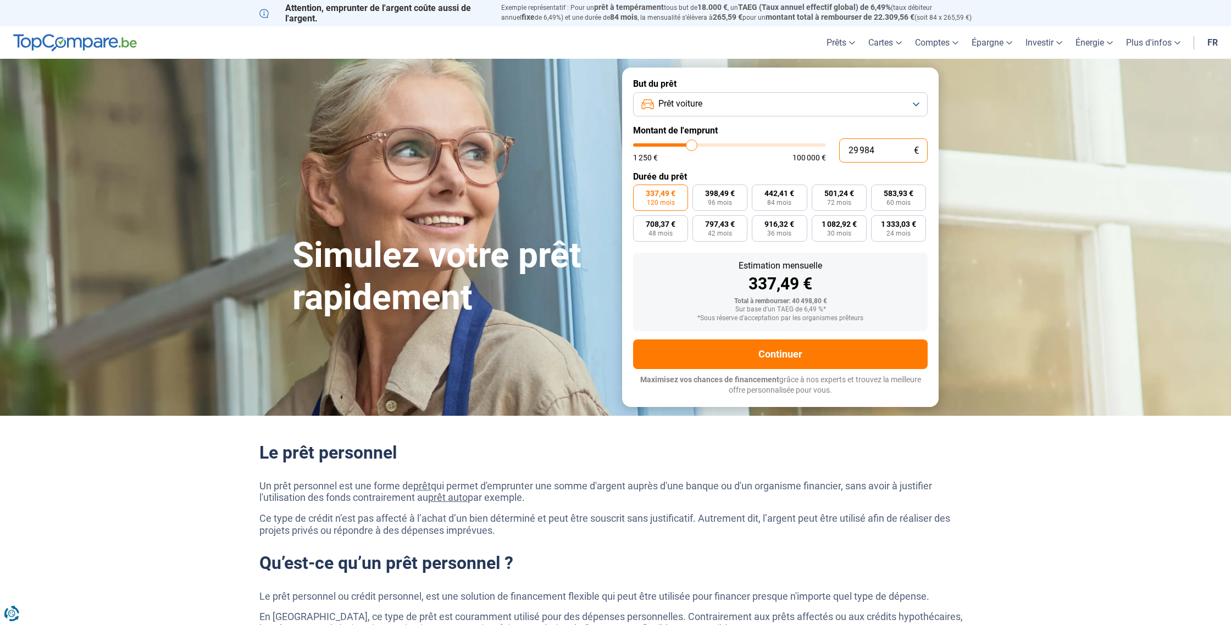
type input "29 984"
click at [661, 246] on form "But du prêt Prêt voiture Montant de l'emprunt 29 984 € 1 250 € 100 000 € Durée …" at bounding box center [780, 237] width 316 height 339
click at [897, 192] on span "583,93 €" at bounding box center [898, 194] width 30 height 8
click at [878, 192] on input "583,93 € 60 mois" at bounding box center [874, 188] width 7 height 7
radio input "true"
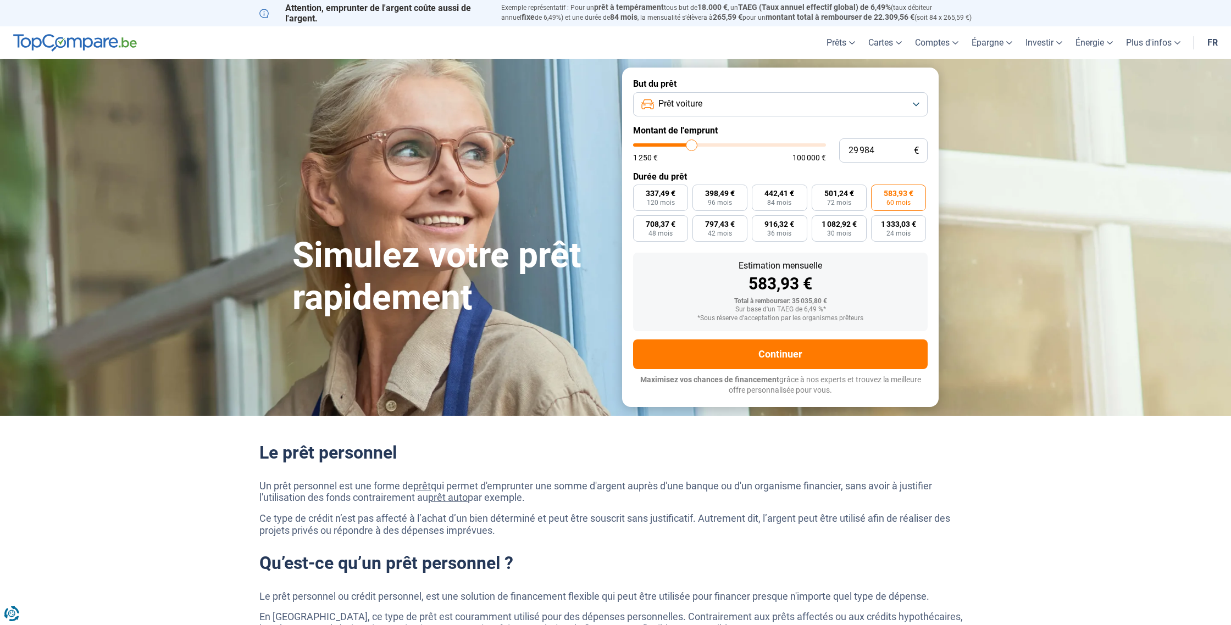
click at [915, 104] on button "Prêt voiture" at bounding box center [780, 104] width 294 height 24
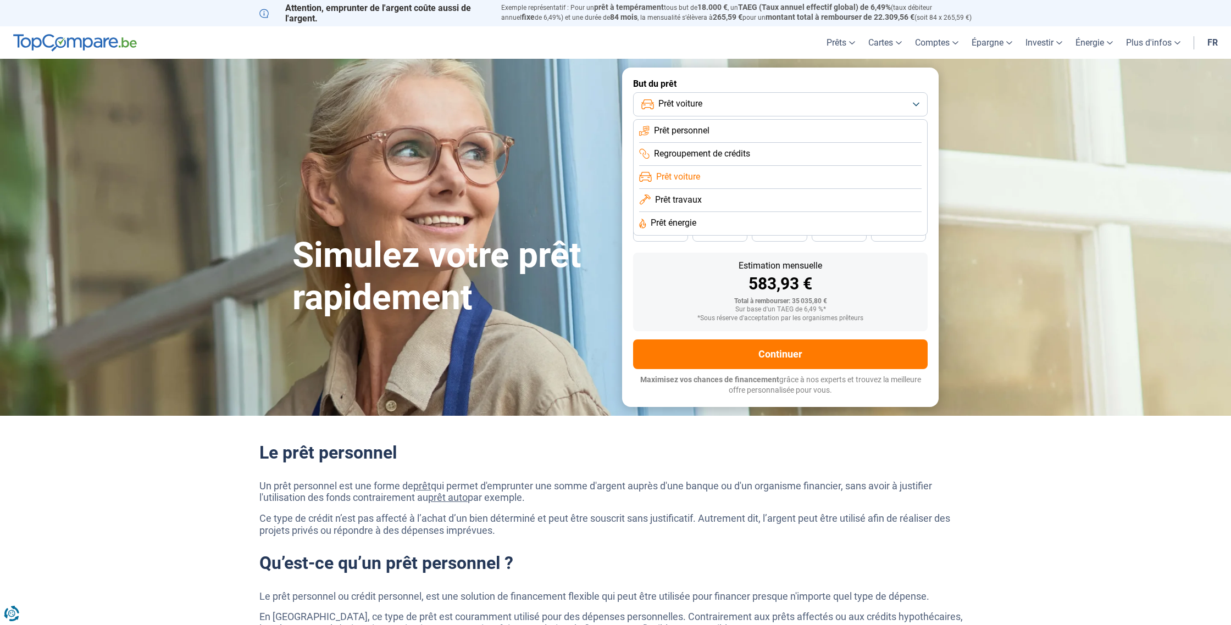
click at [681, 172] on span "Prêt voiture" at bounding box center [678, 177] width 44 height 12
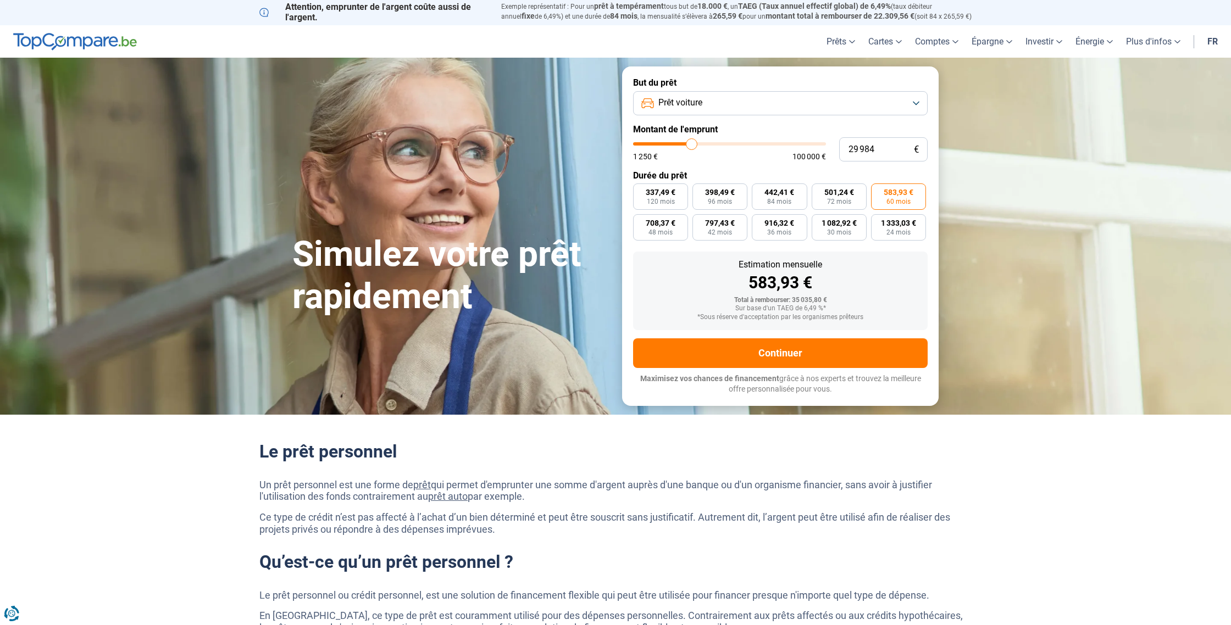
scroll to position [2, 0]
